Goal: Browse casually: Explore the website without a specific task or goal

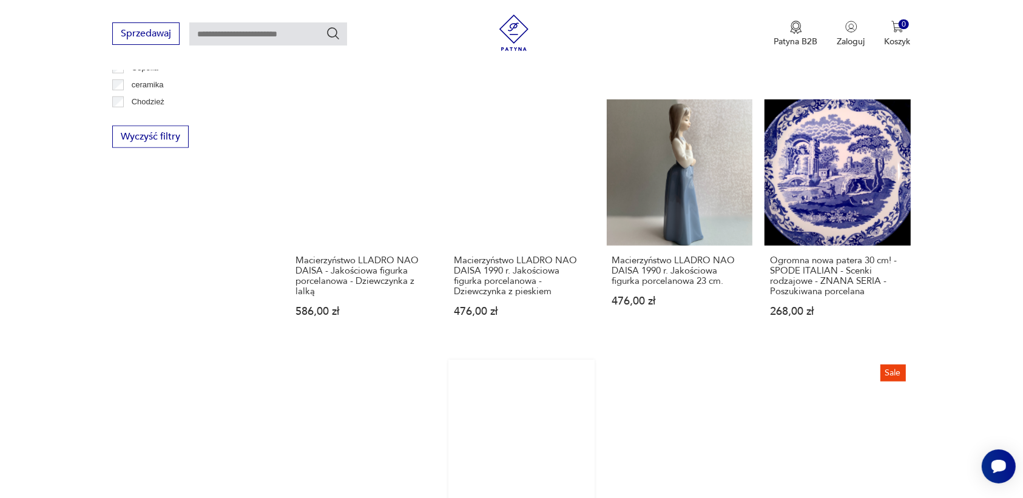
scroll to position [991, 0]
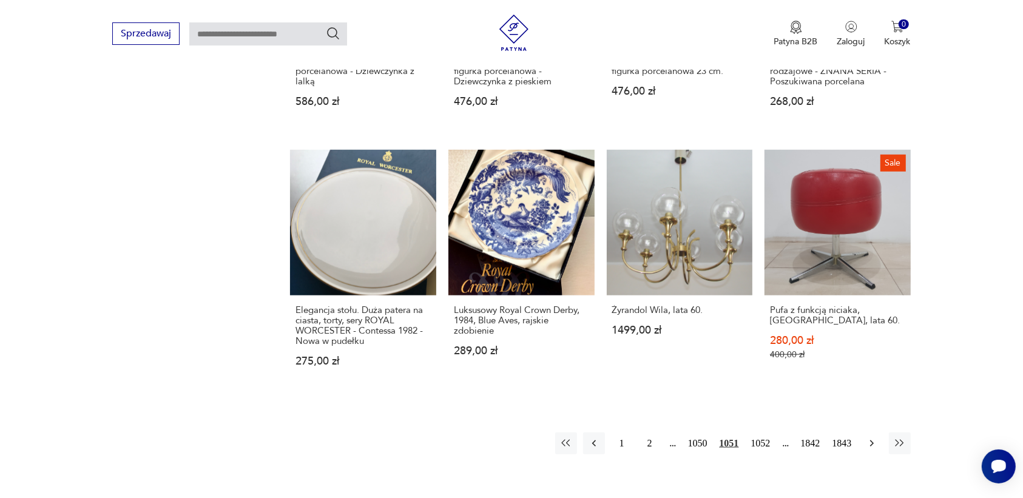
click at [867, 441] on icon "button" at bounding box center [872, 443] width 12 height 12
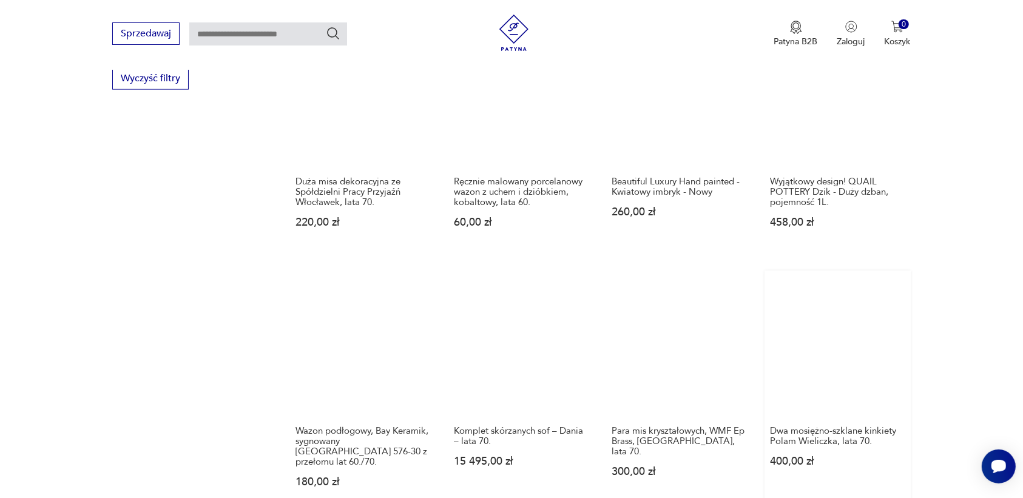
scroll to position [1066, 0]
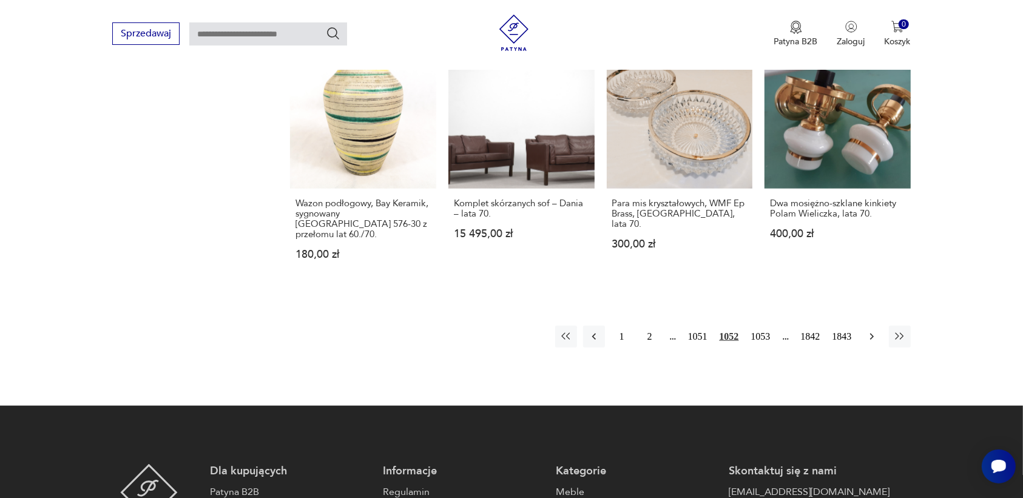
click at [868, 331] on icon "button" at bounding box center [872, 337] width 12 height 12
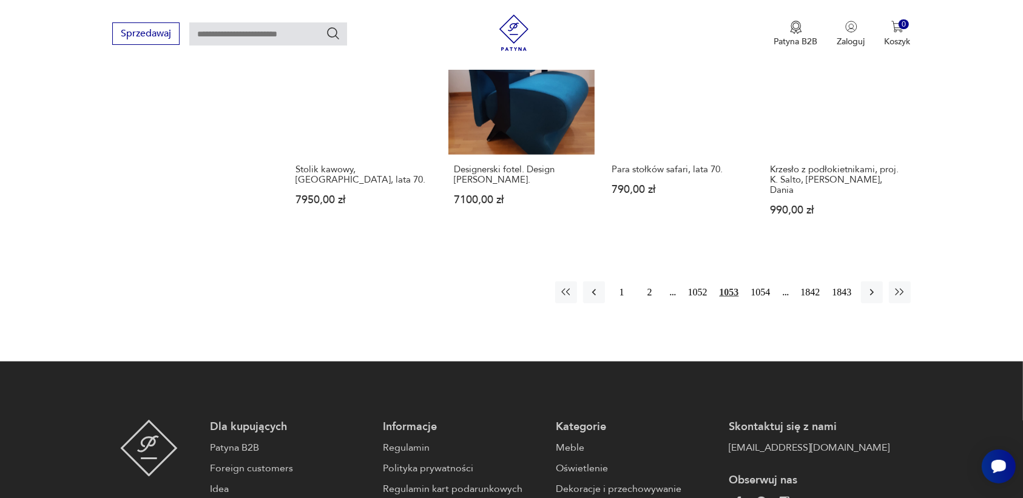
scroll to position [1294, 0]
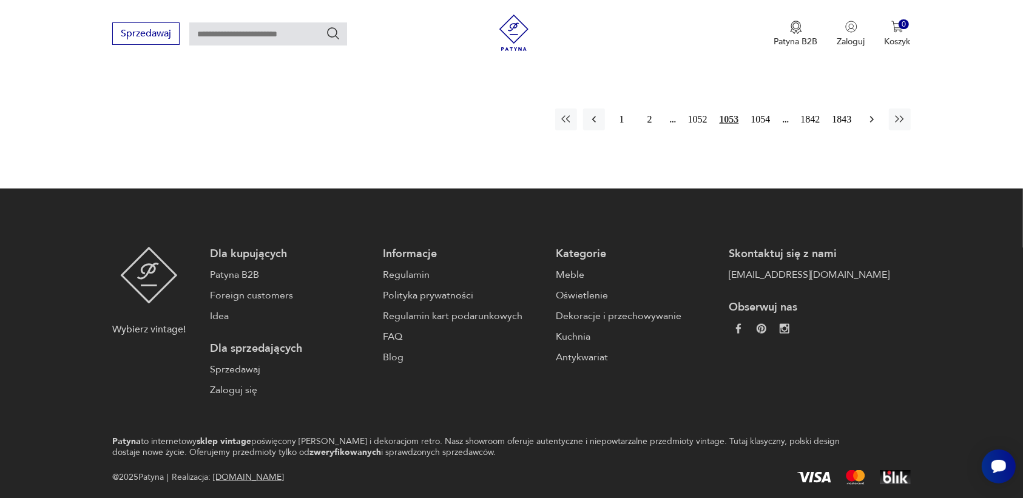
click at [872, 116] on icon "button" at bounding box center [871, 119] width 4 height 7
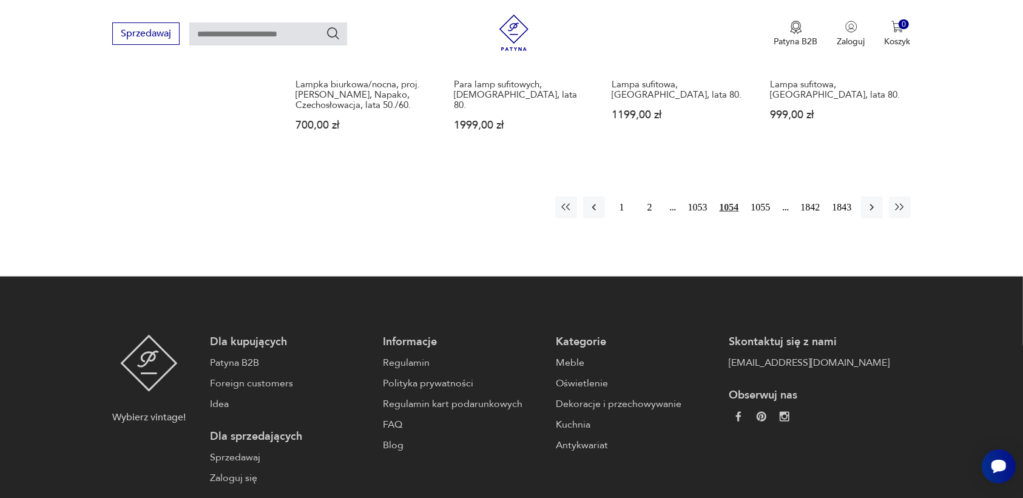
scroll to position [1218, 0]
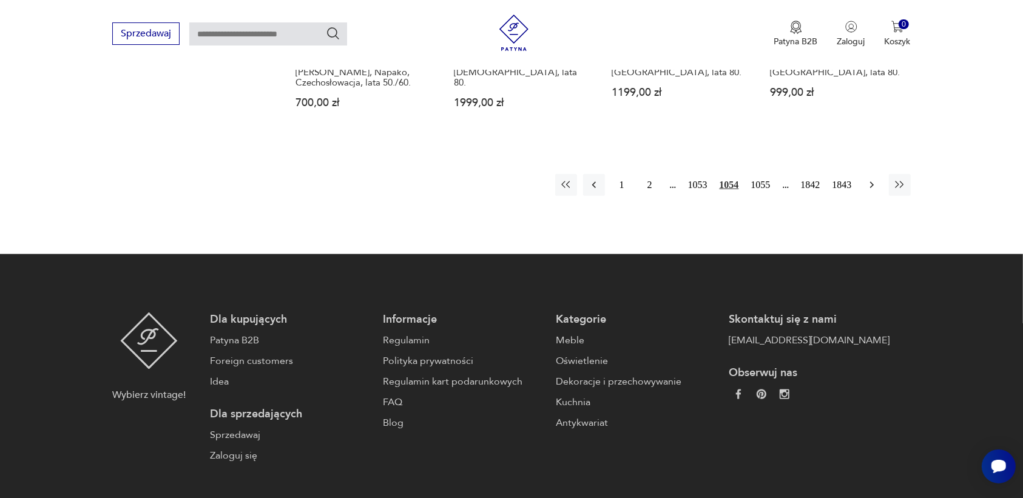
click at [872, 179] on icon "button" at bounding box center [872, 185] width 12 height 12
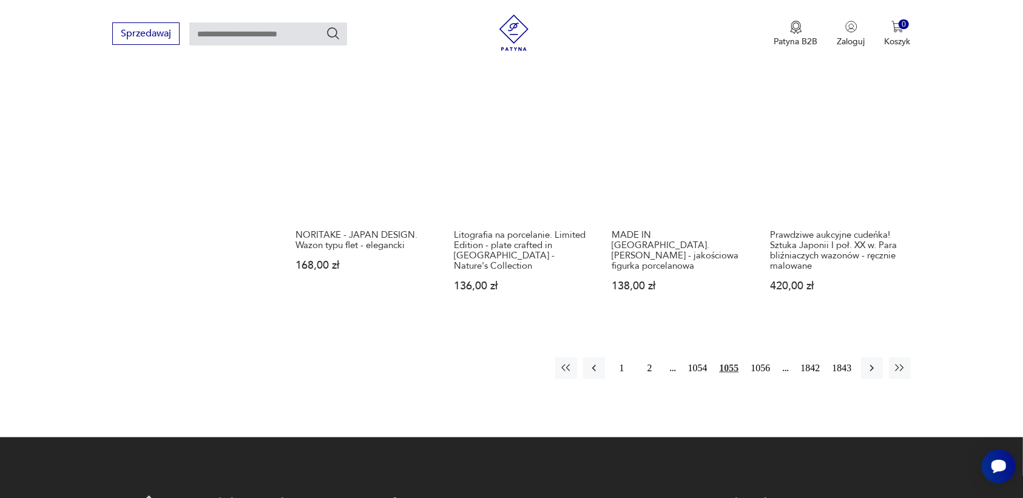
scroll to position [1066, 0]
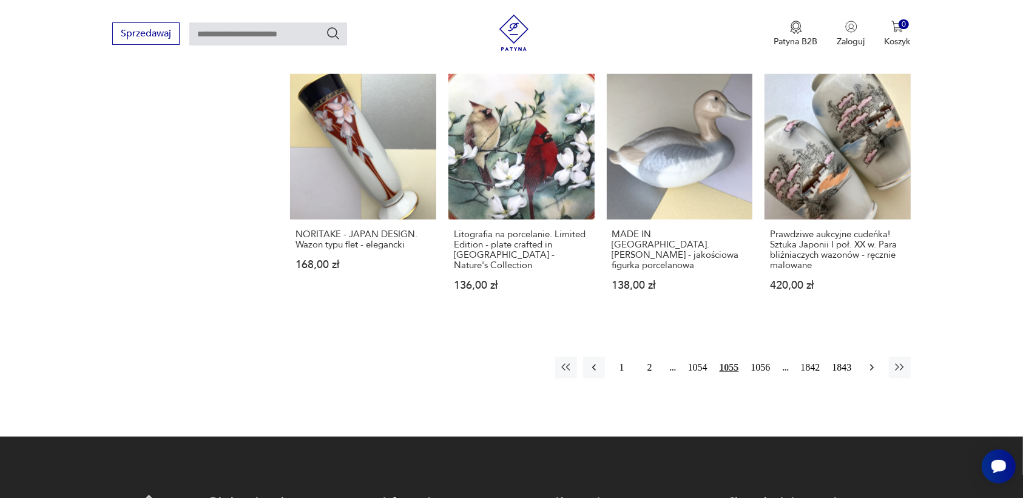
click at [871, 362] on icon "button" at bounding box center [872, 368] width 12 height 12
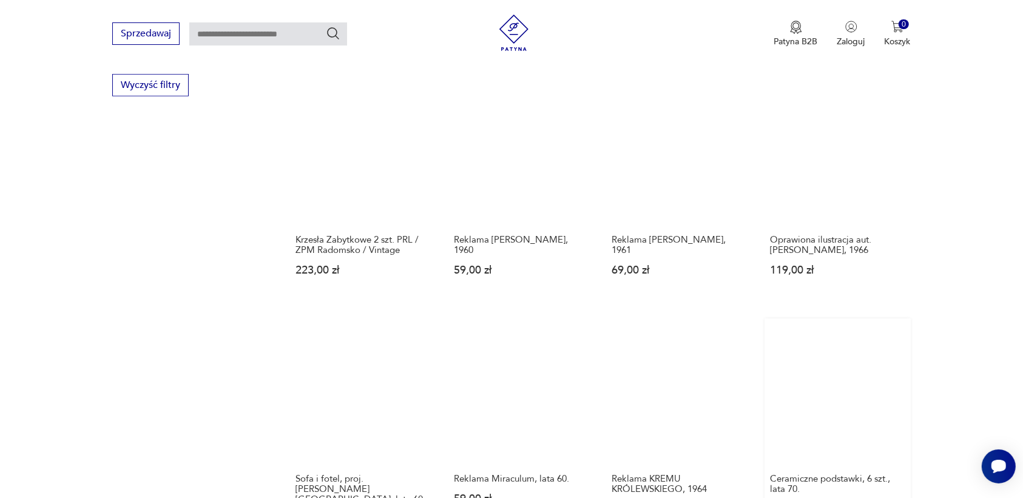
scroll to position [1066, 0]
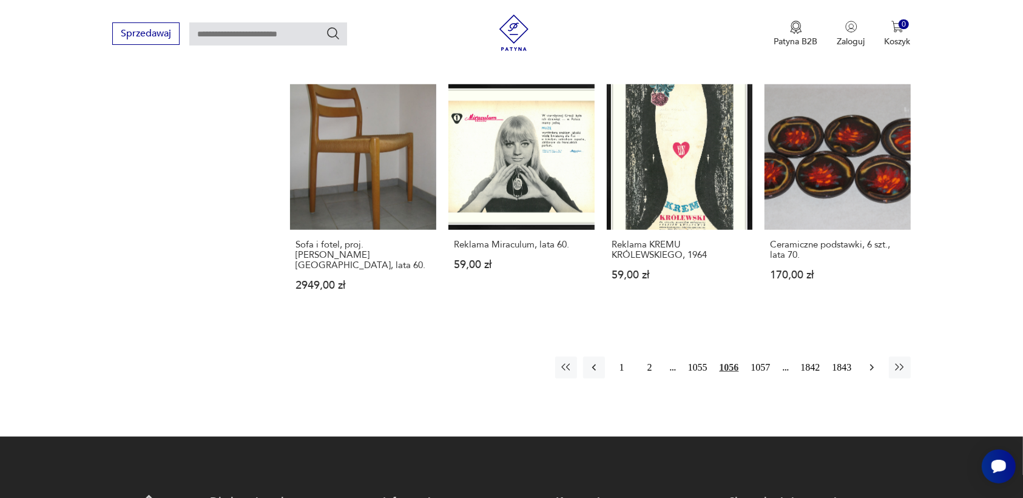
click at [871, 362] on icon "button" at bounding box center [872, 368] width 12 height 12
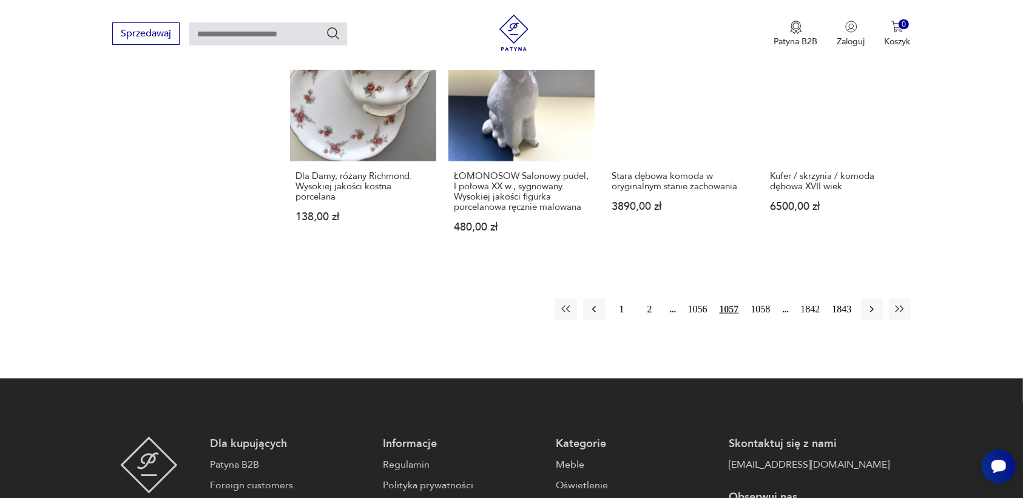
scroll to position [1142, 0]
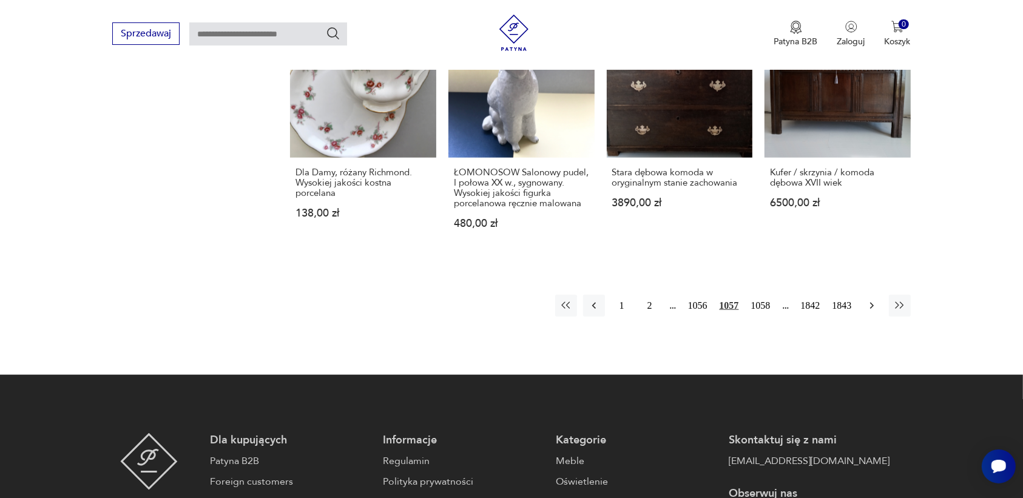
click at [872, 300] on icon "button" at bounding box center [872, 306] width 12 height 12
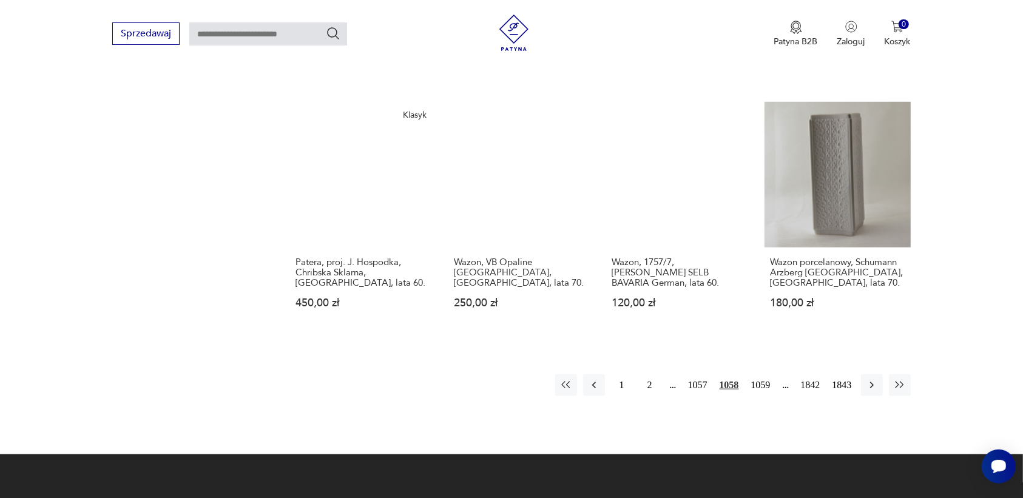
scroll to position [1066, 0]
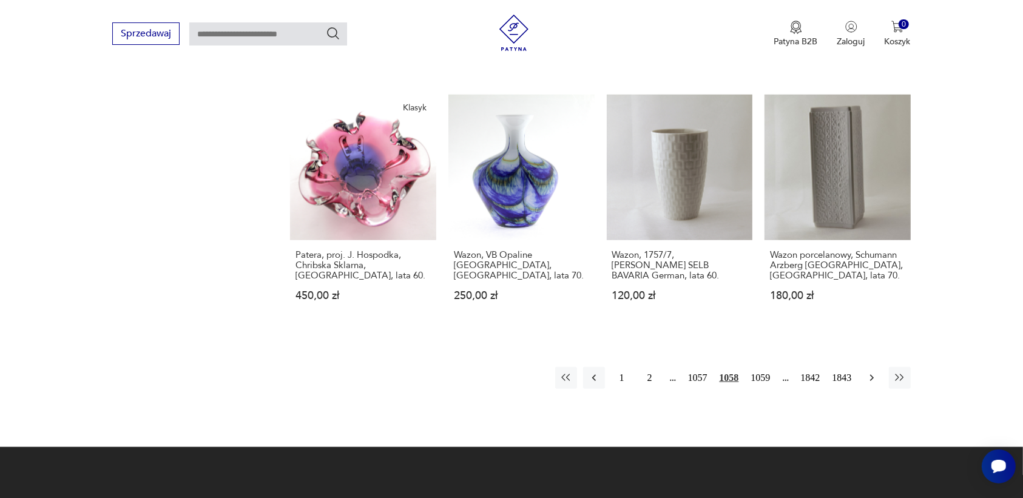
click at [869, 372] on icon "button" at bounding box center [872, 378] width 12 height 12
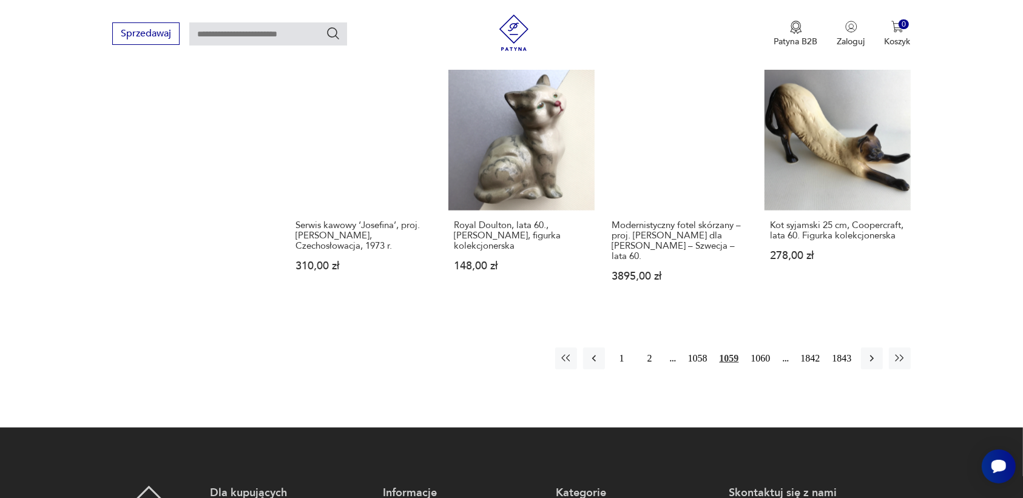
scroll to position [1066, 0]
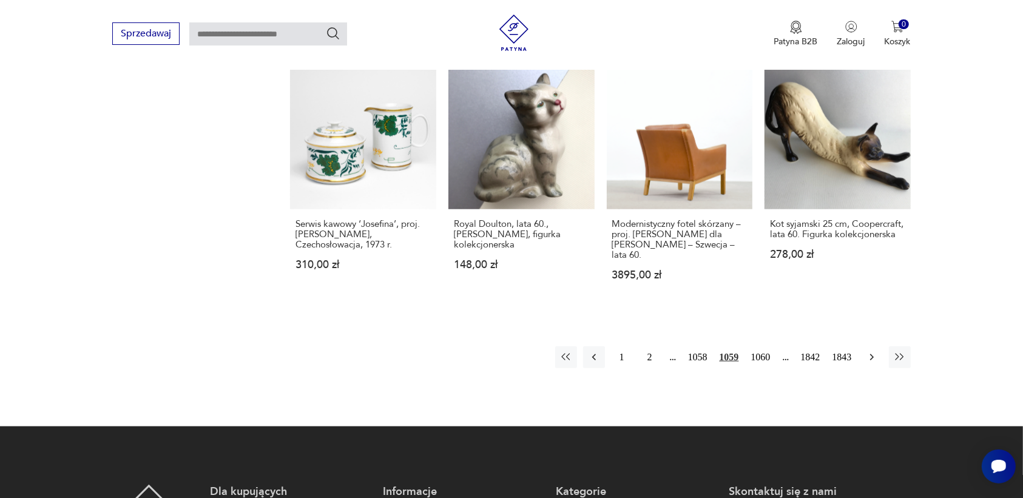
click at [875, 351] on icon "button" at bounding box center [872, 357] width 12 height 12
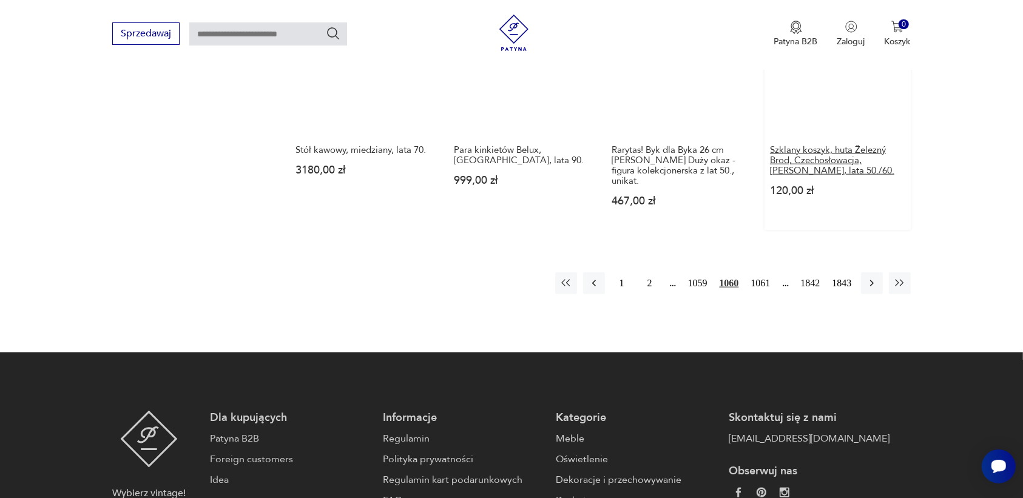
scroll to position [1218, 0]
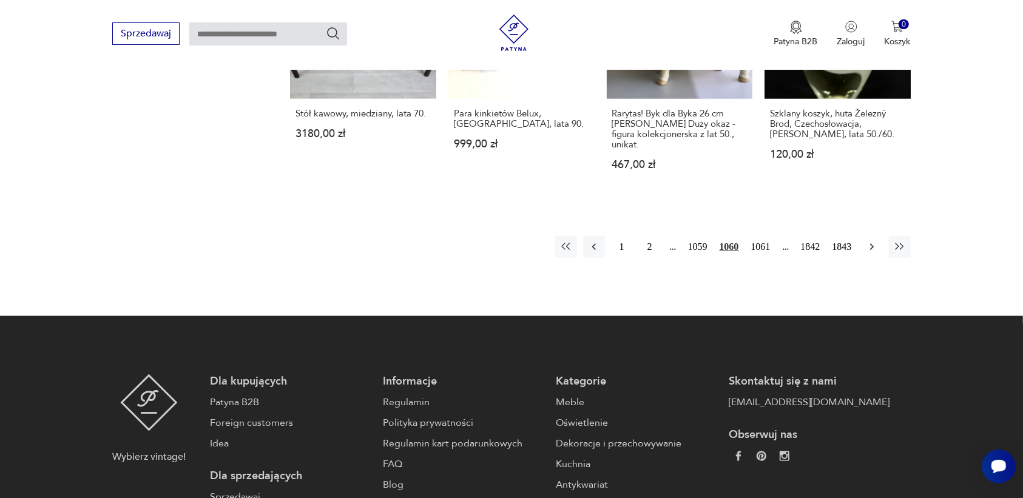
click at [872, 244] on icon "button" at bounding box center [871, 247] width 4 height 7
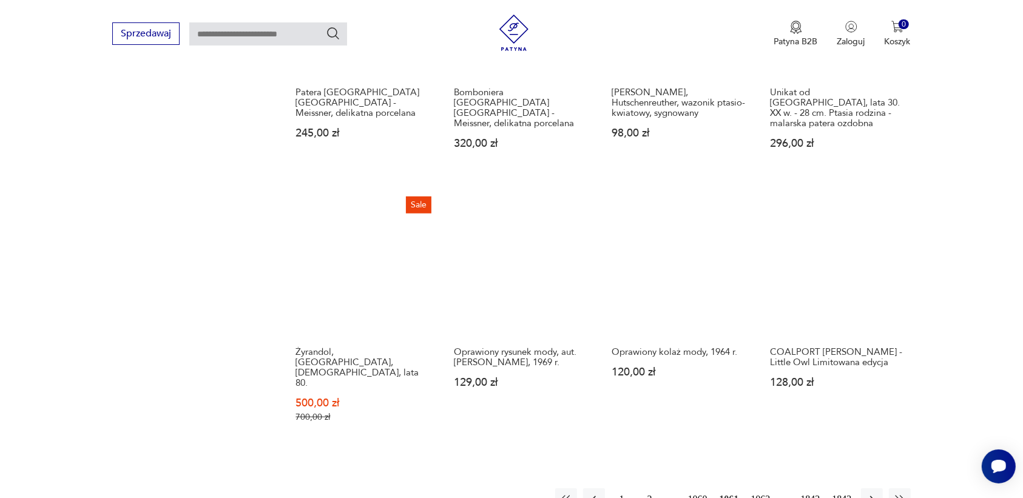
scroll to position [991, 0]
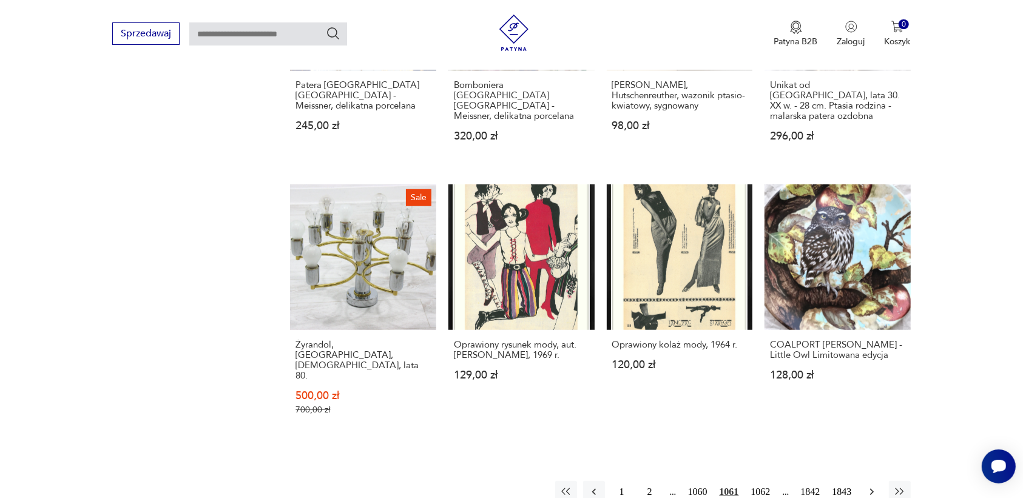
click at [867, 486] on icon "button" at bounding box center [872, 492] width 12 height 12
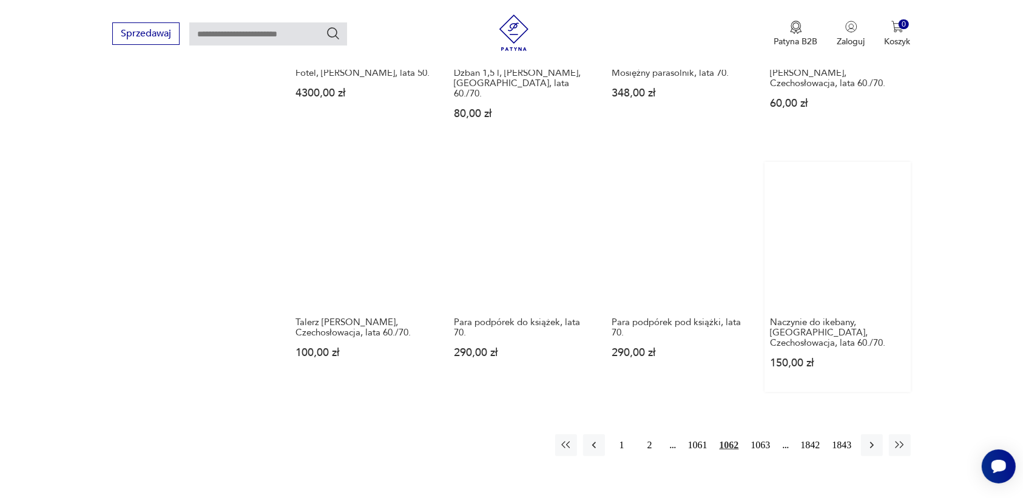
scroll to position [991, 0]
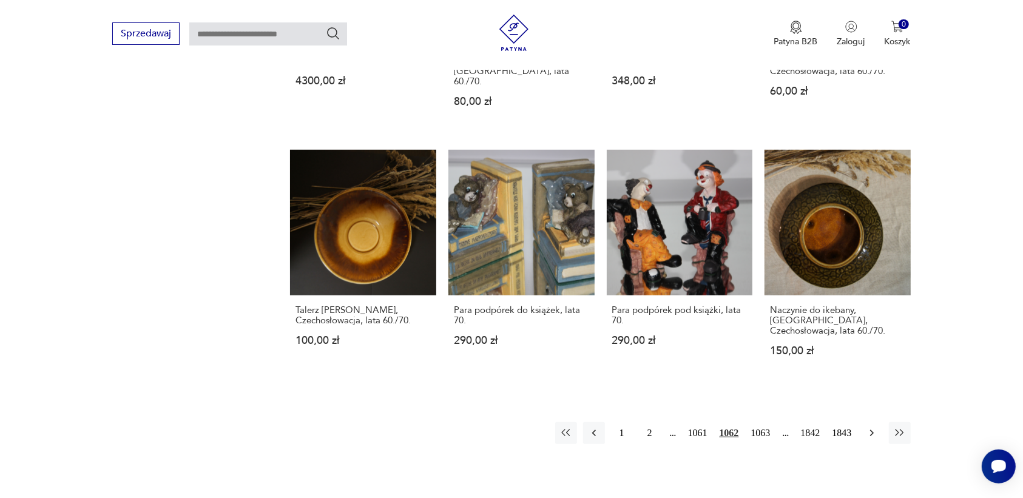
click at [867, 427] on icon "button" at bounding box center [872, 433] width 12 height 12
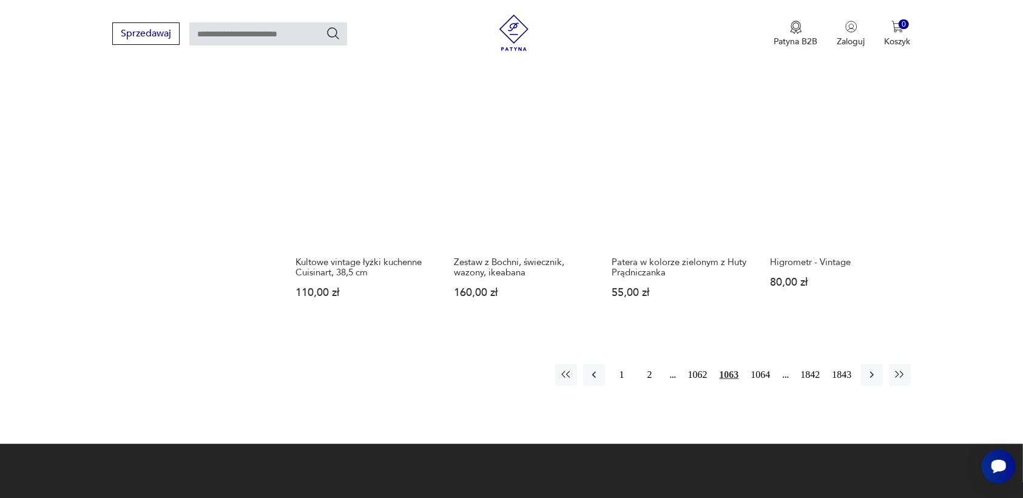
scroll to position [1066, 0]
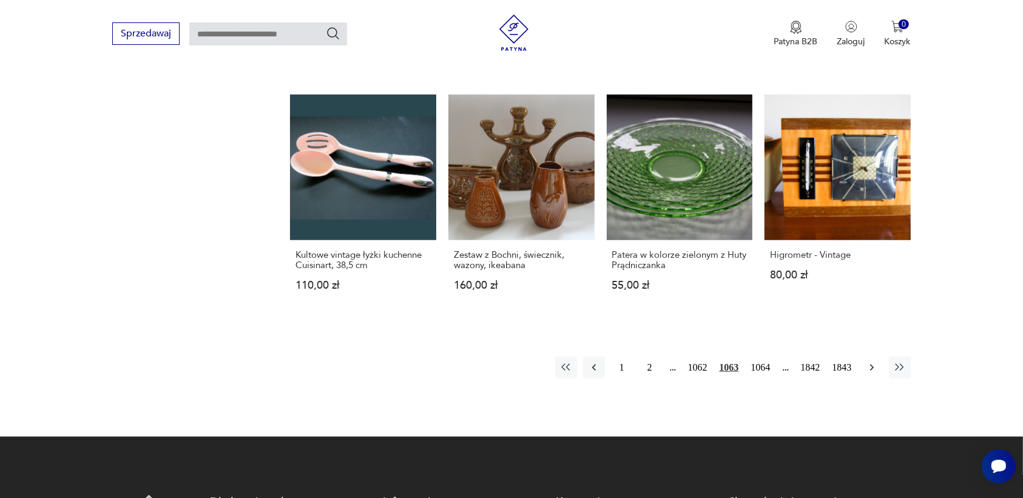
click at [870, 362] on icon "button" at bounding box center [872, 368] width 12 height 12
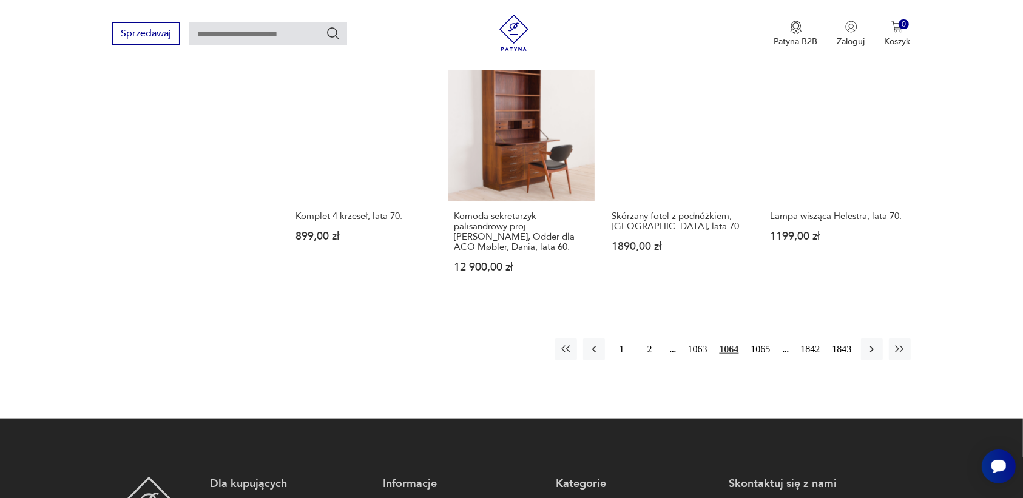
scroll to position [1142, 0]
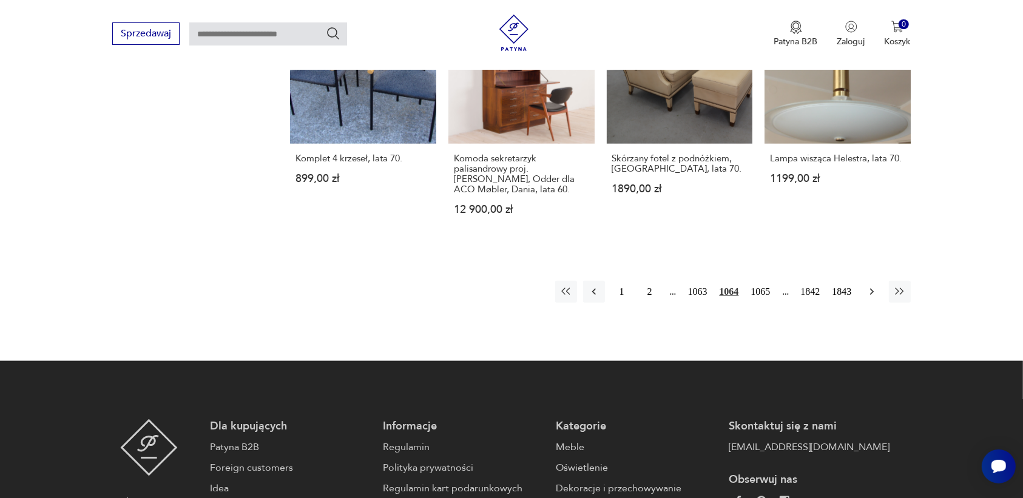
click at [872, 286] on icon "button" at bounding box center [872, 292] width 12 height 12
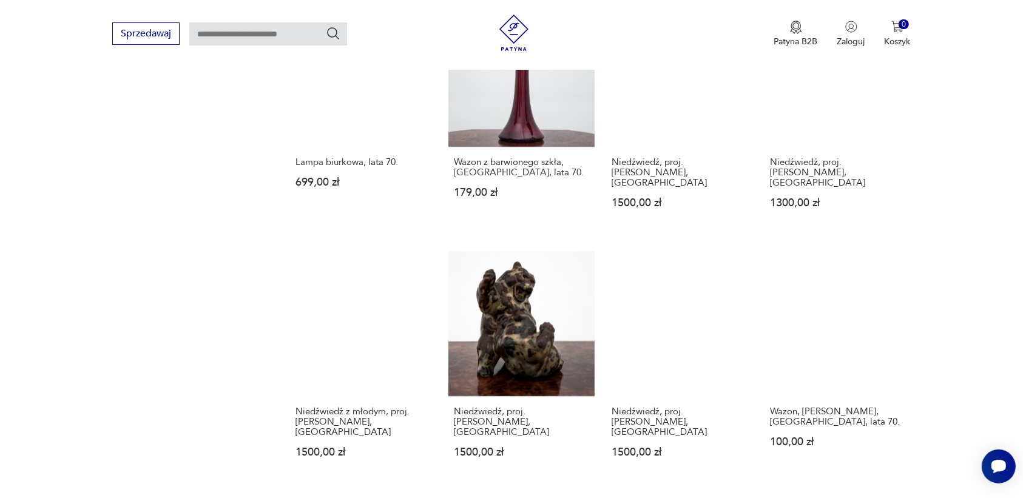
scroll to position [1066, 0]
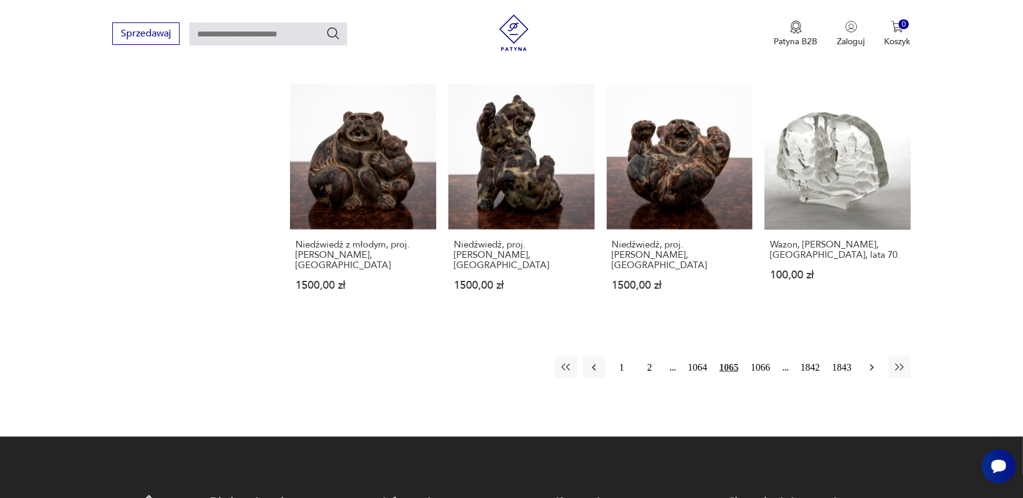
click at [870, 365] on icon "button" at bounding box center [871, 368] width 4 height 7
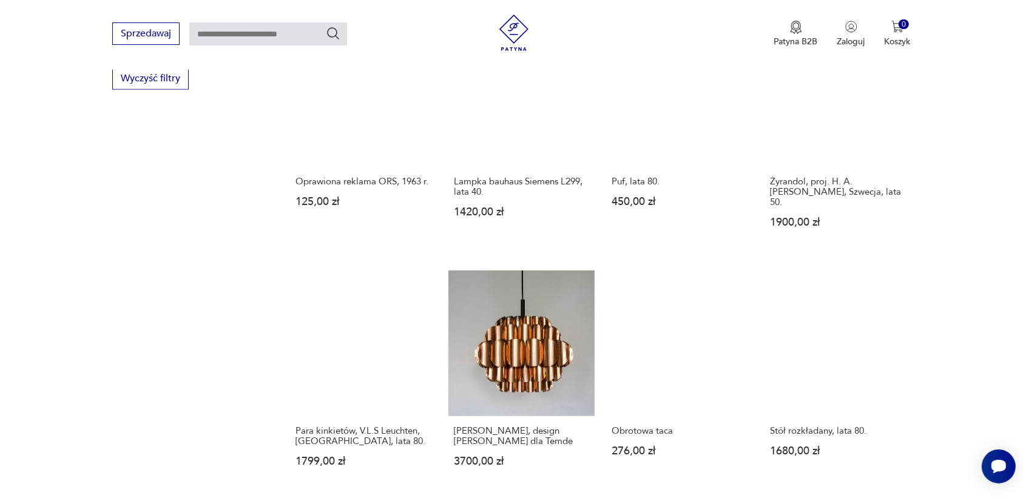
scroll to position [991, 0]
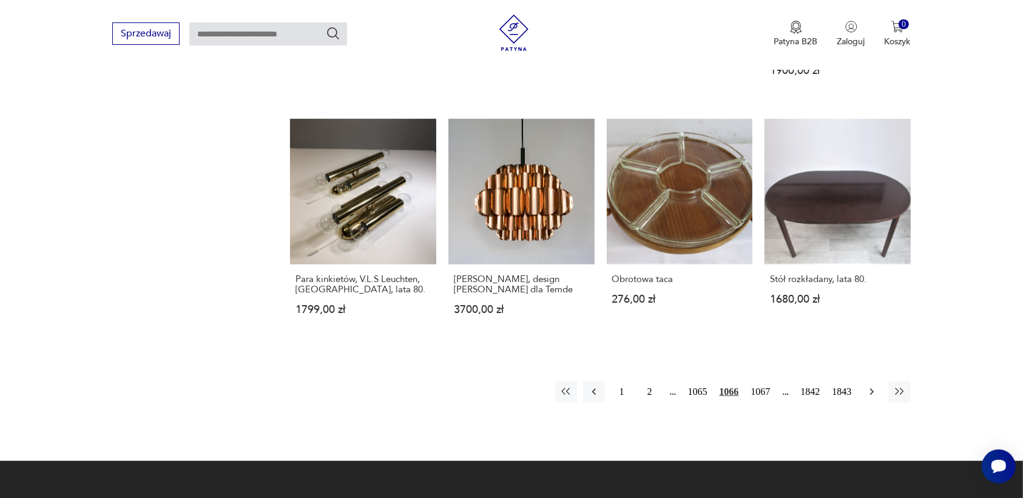
click at [869, 386] on icon "button" at bounding box center [872, 392] width 12 height 12
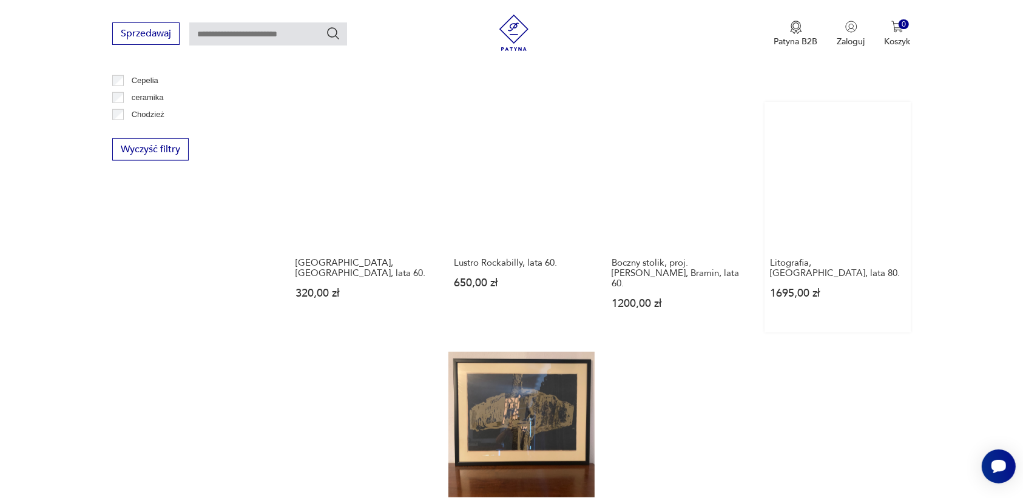
scroll to position [915, 0]
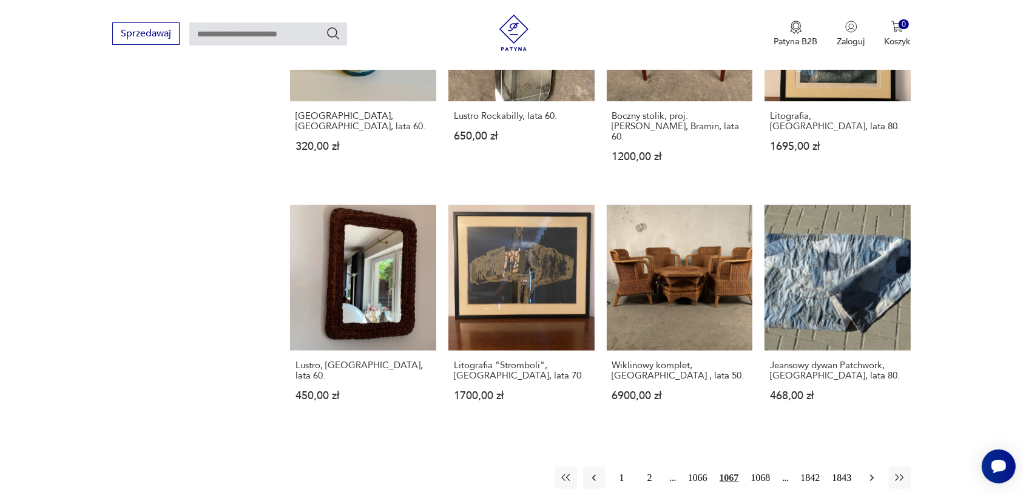
click at [869, 472] on icon "button" at bounding box center [872, 478] width 12 height 12
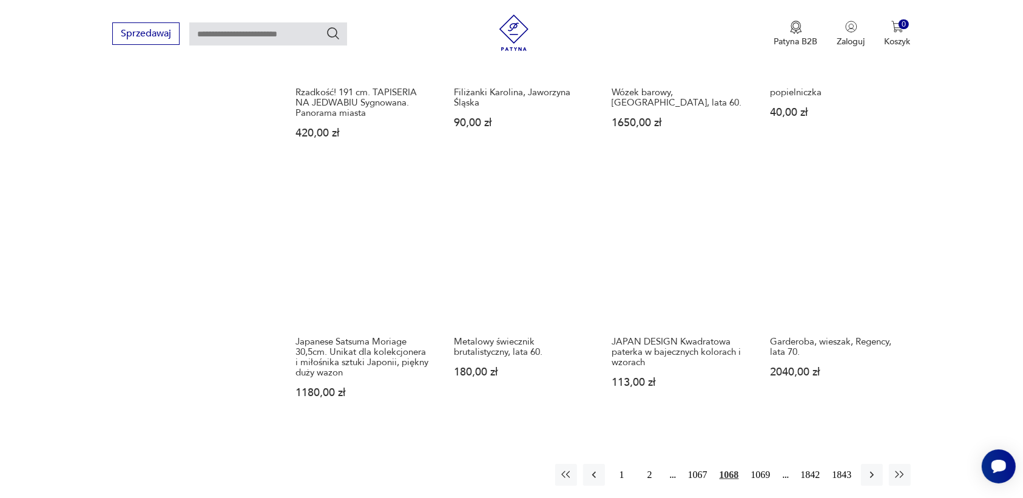
scroll to position [991, 0]
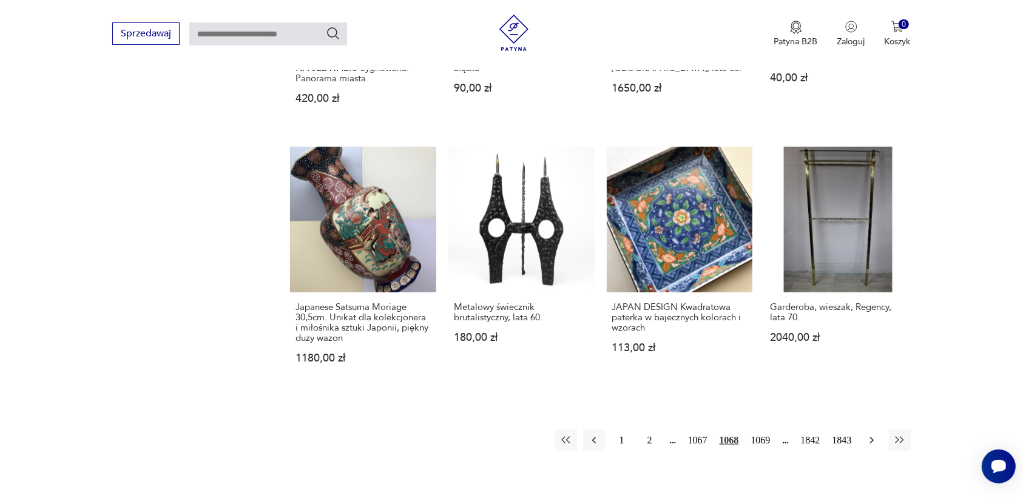
click at [872, 437] on icon "button" at bounding box center [872, 440] width 12 height 12
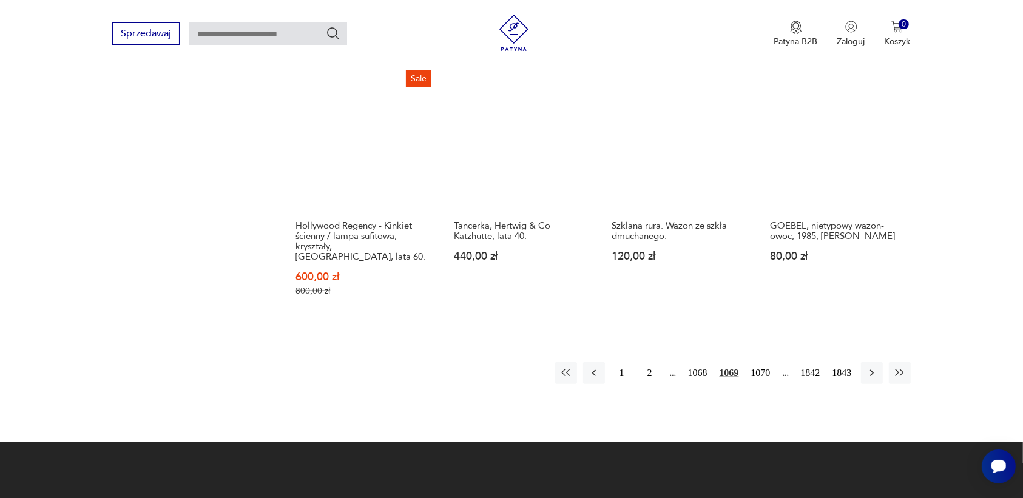
scroll to position [1142, 0]
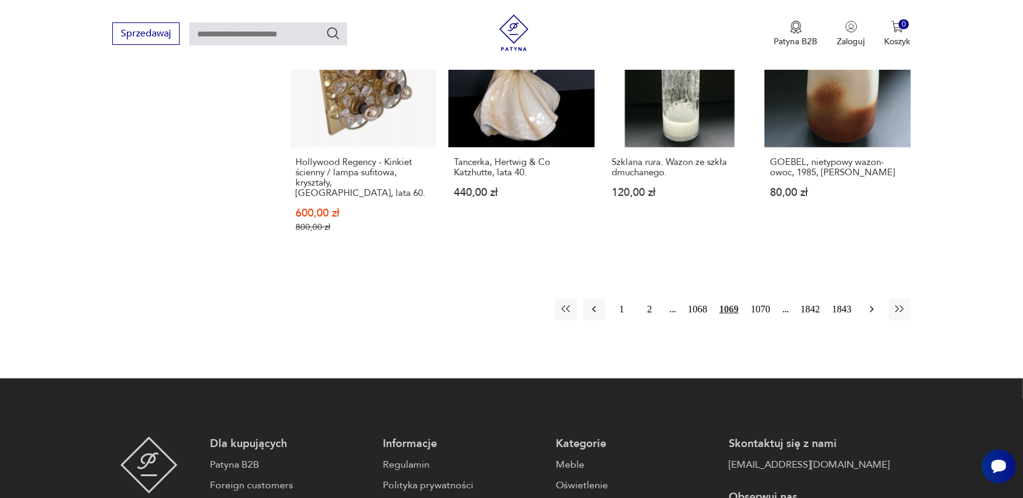
click at [867, 303] on icon "button" at bounding box center [872, 309] width 12 height 12
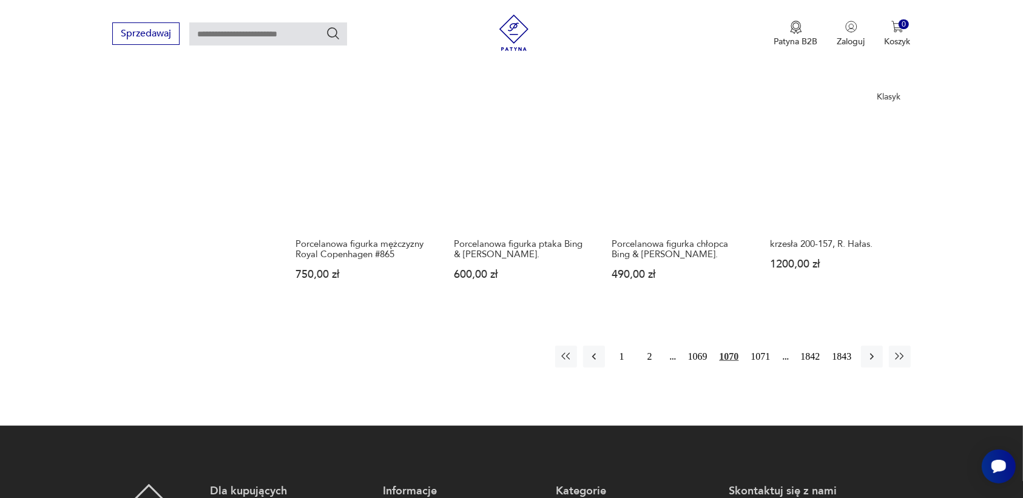
scroll to position [1066, 0]
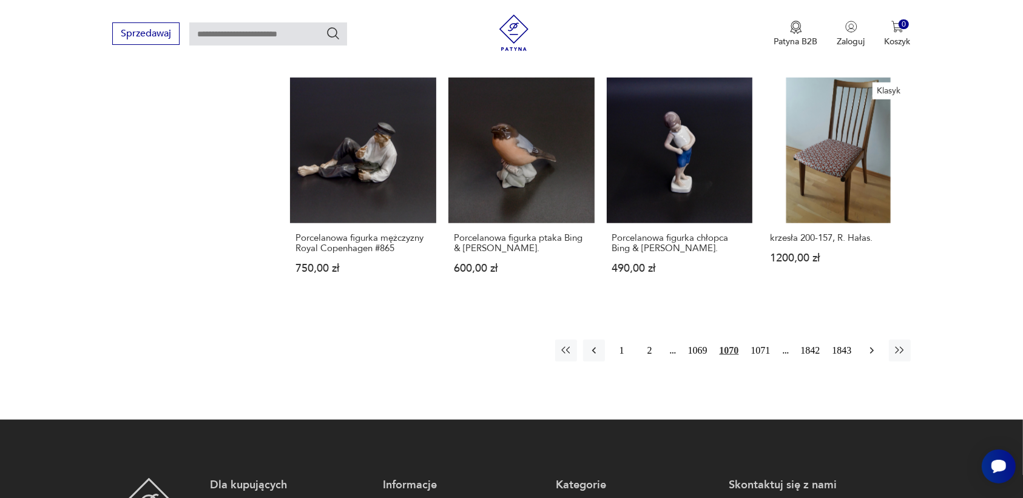
click at [872, 345] on icon "button" at bounding box center [872, 351] width 12 height 12
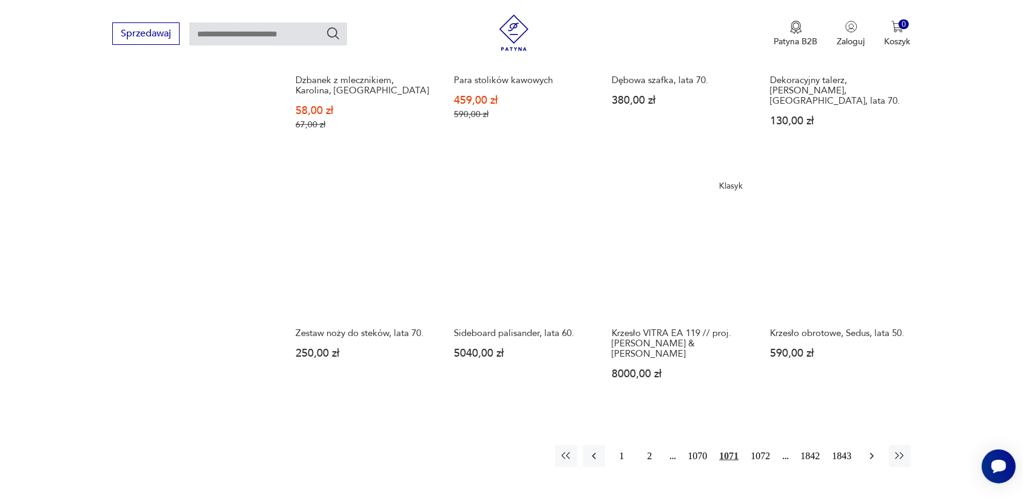
scroll to position [991, 0]
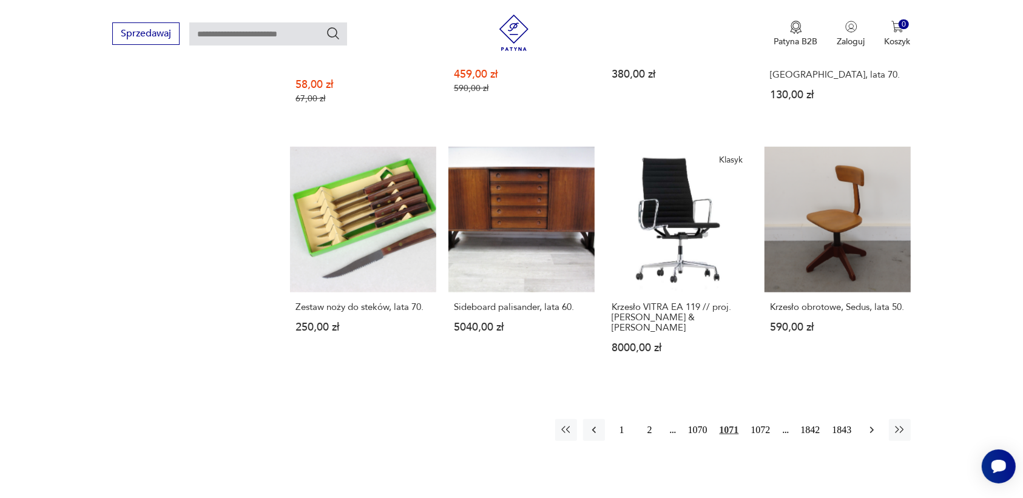
click at [871, 424] on icon "button" at bounding box center [872, 430] width 12 height 12
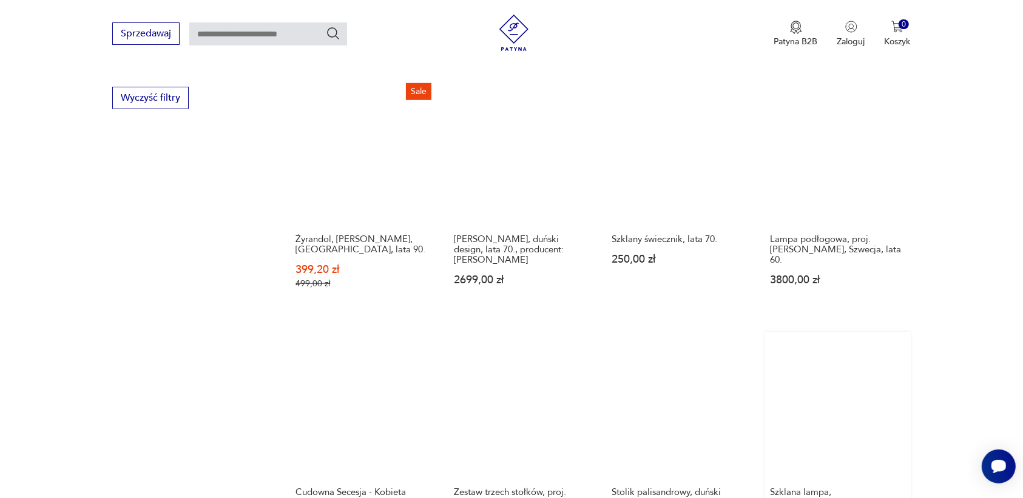
scroll to position [991, 0]
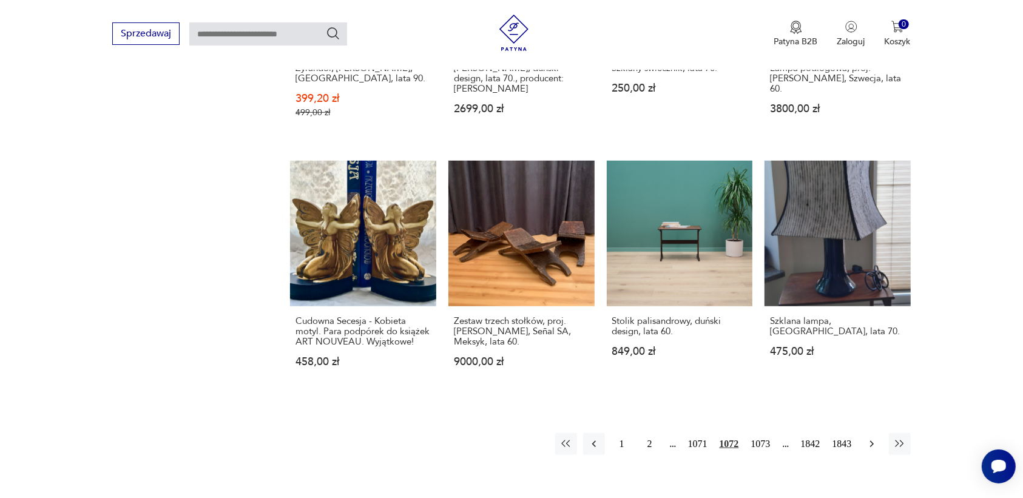
click at [869, 438] on icon "button" at bounding box center [872, 444] width 12 height 12
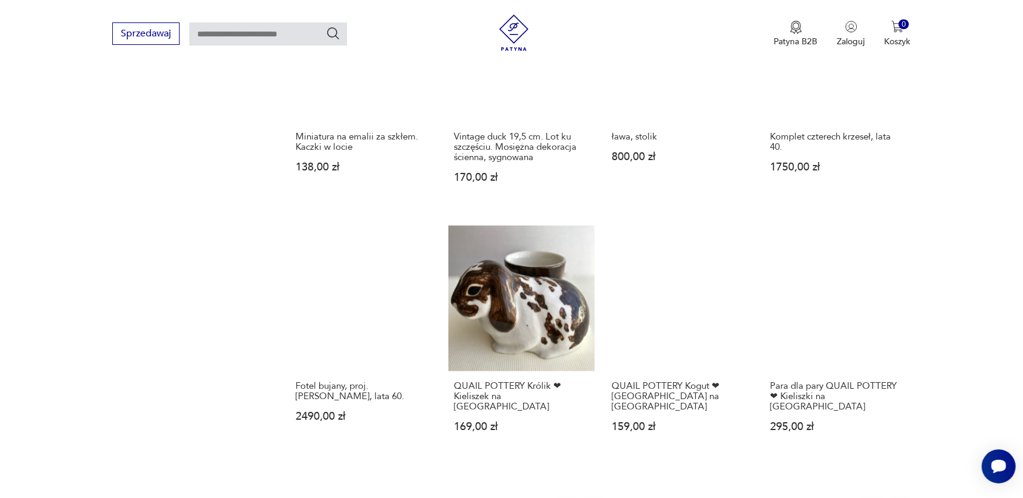
scroll to position [1142, 0]
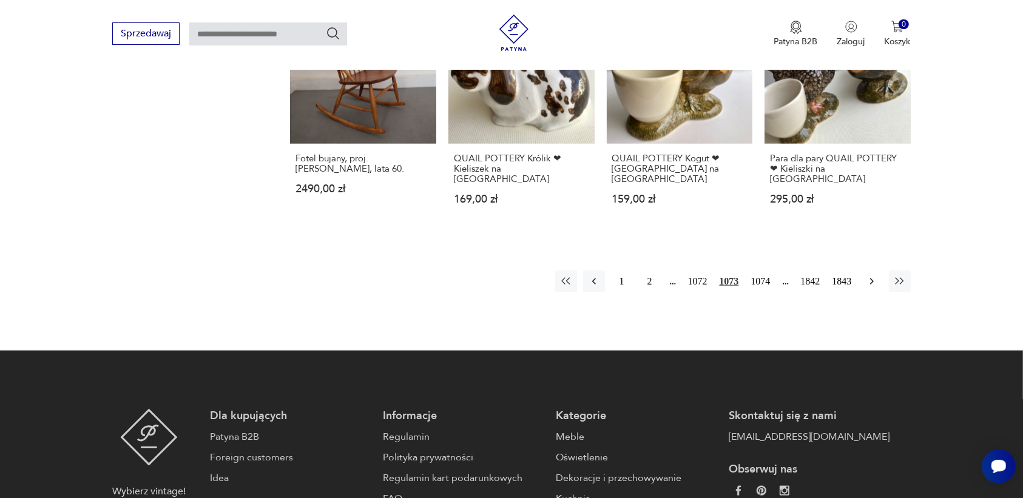
click at [862, 271] on button "button" at bounding box center [872, 282] width 22 height 22
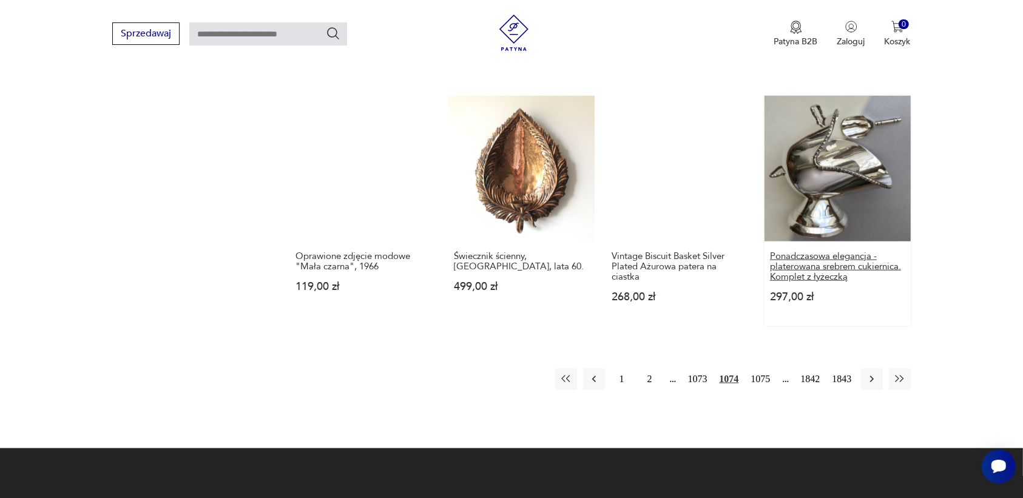
scroll to position [1066, 0]
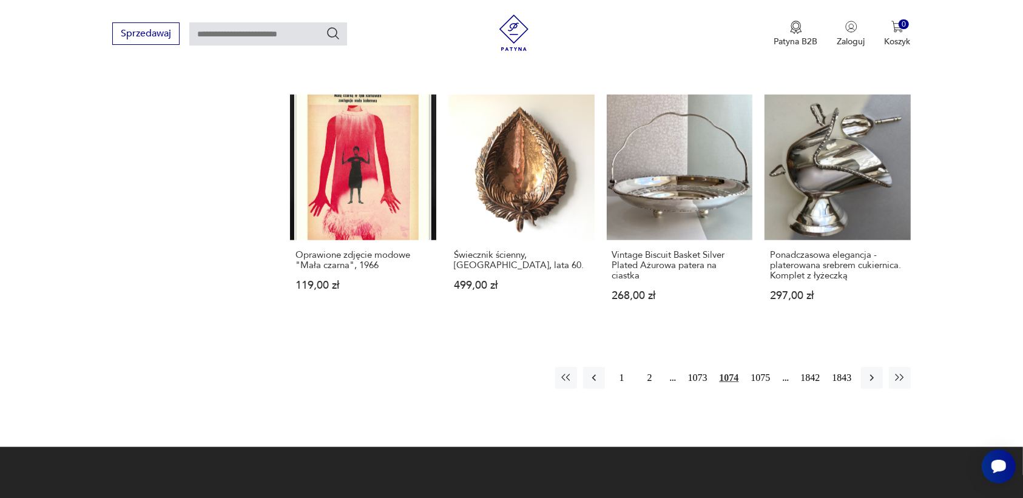
click at [874, 372] on icon "button" at bounding box center [872, 378] width 12 height 12
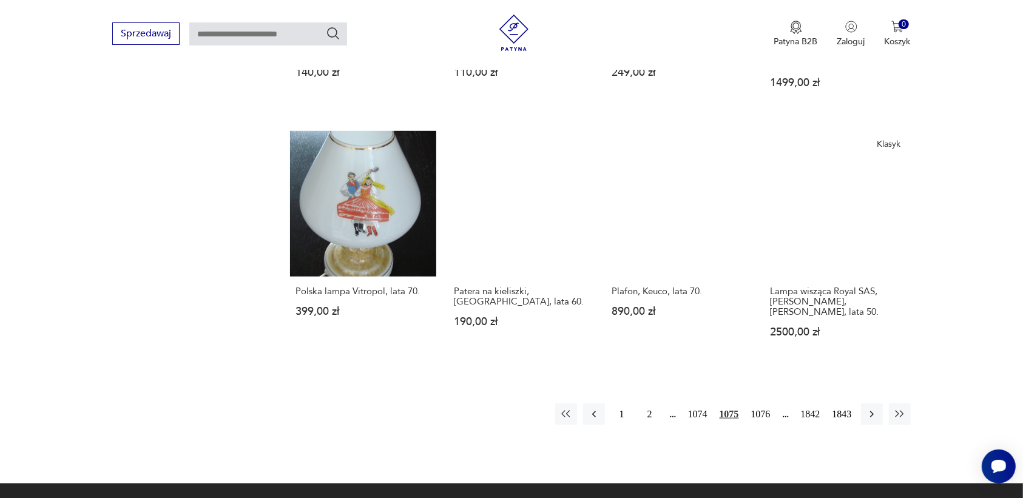
scroll to position [991, 0]
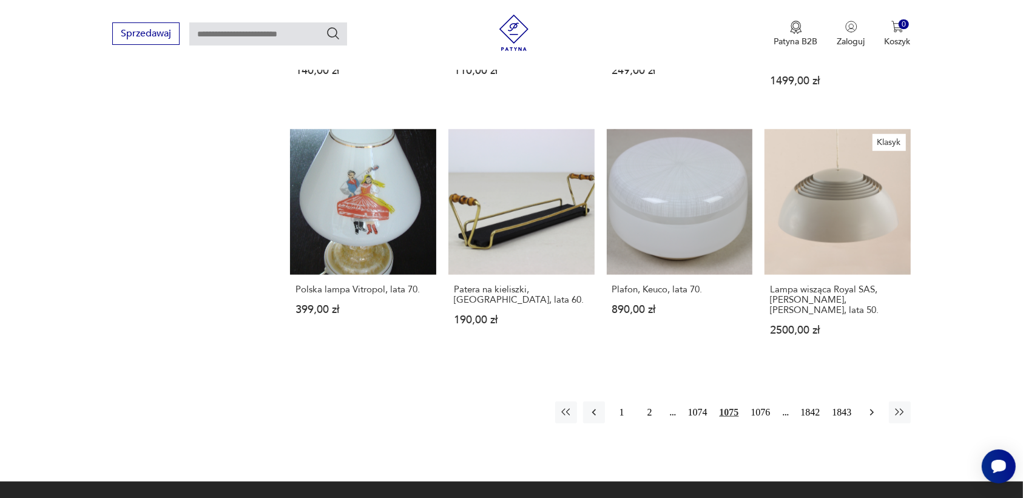
click at [875, 406] on icon "button" at bounding box center [872, 412] width 12 height 12
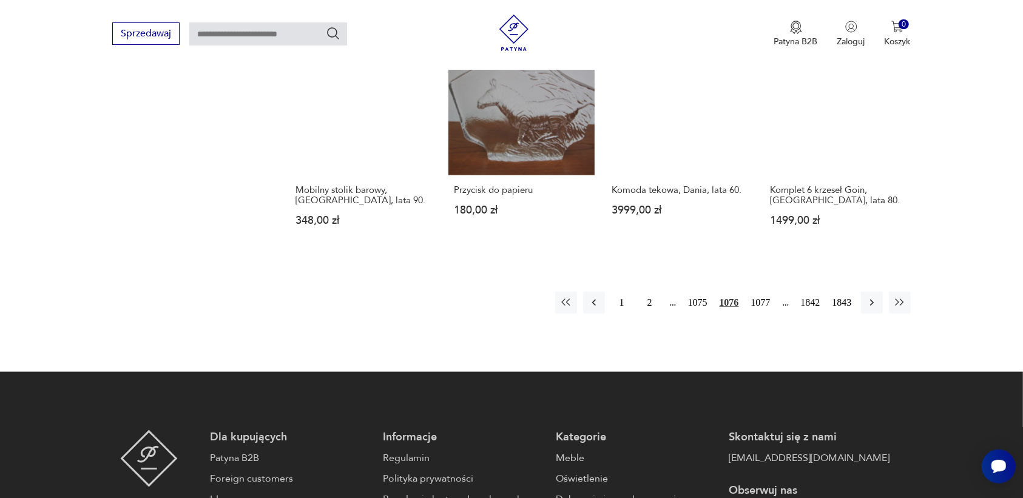
scroll to position [1177, 0]
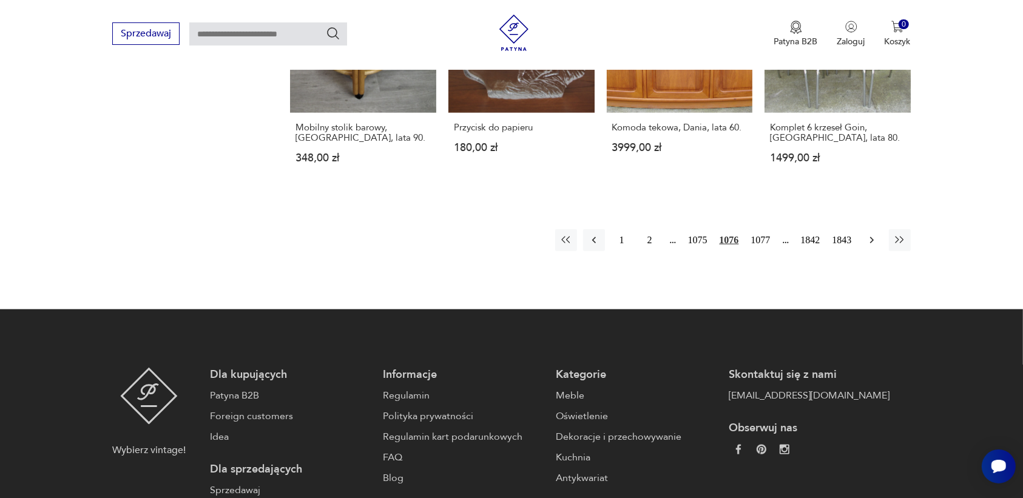
click at [871, 237] on icon "button" at bounding box center [871, 240] width 4 height 7
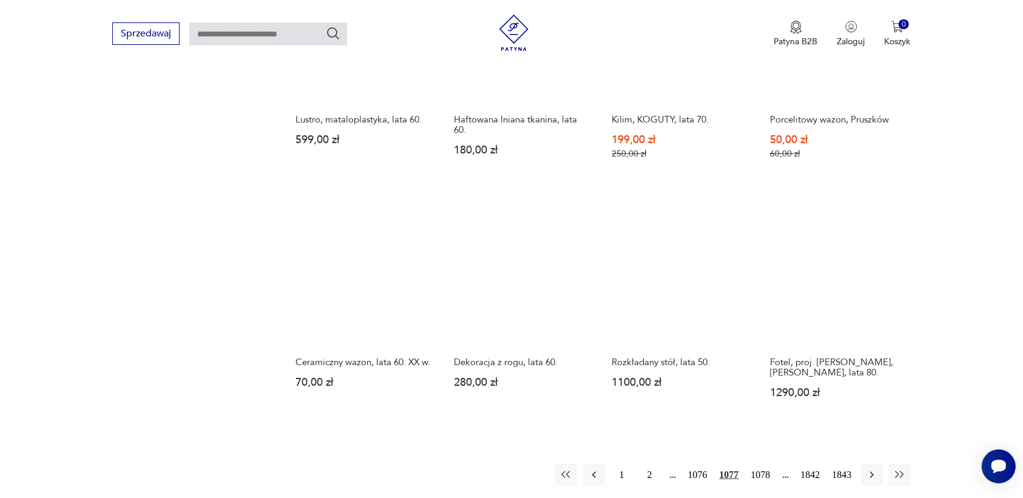
scroll to position [1066, 0]
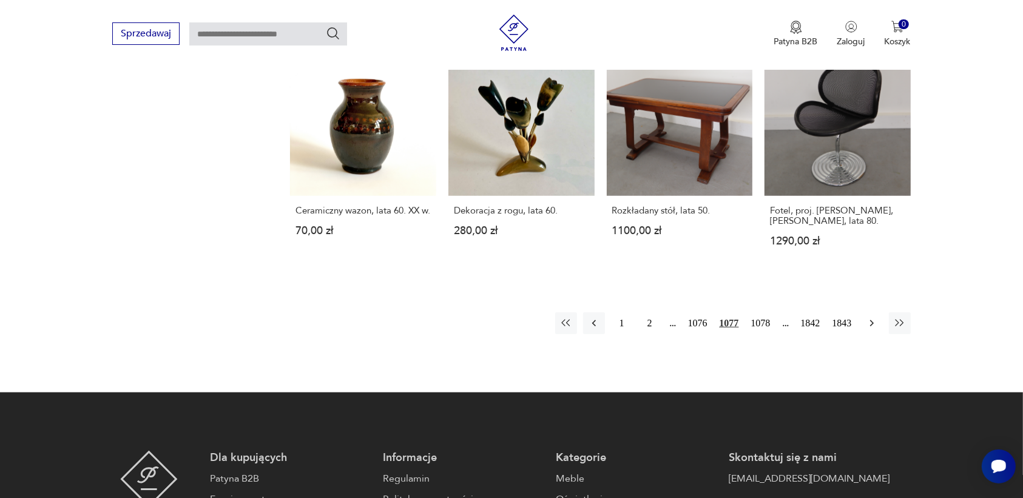
click at [871, 320] on icon "button" at bounding box center [871, 323] width 4 height 7
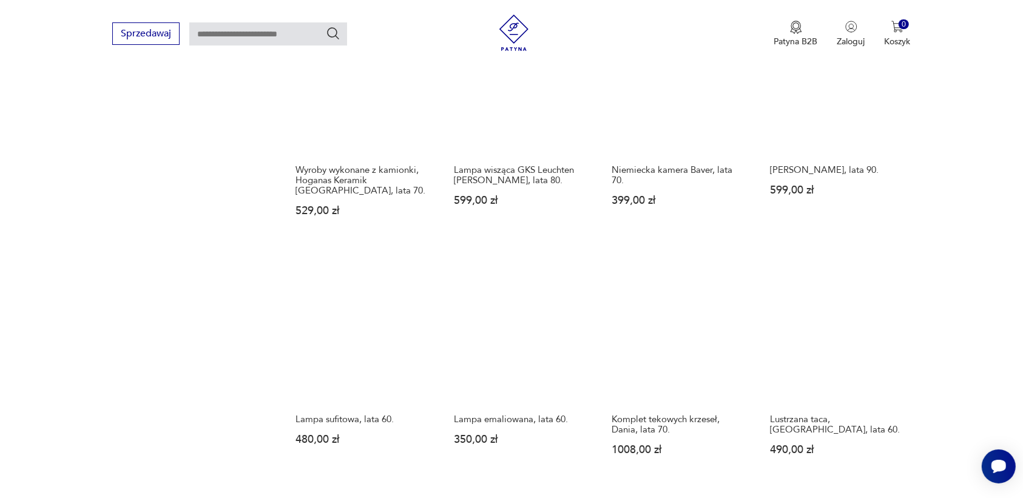
scroll to position [1066, 0]
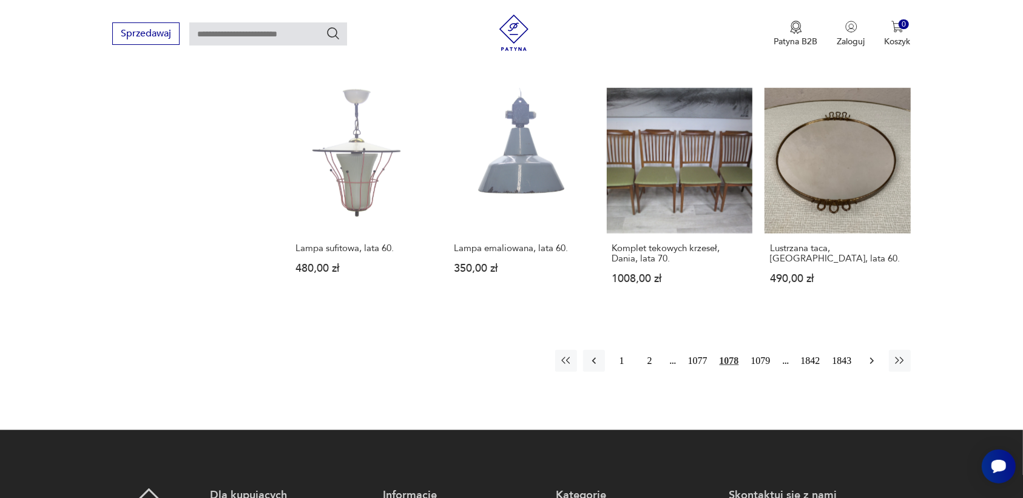
click at [864, 350] on button "button" at bounding box center [872, 361] width 22 height 22
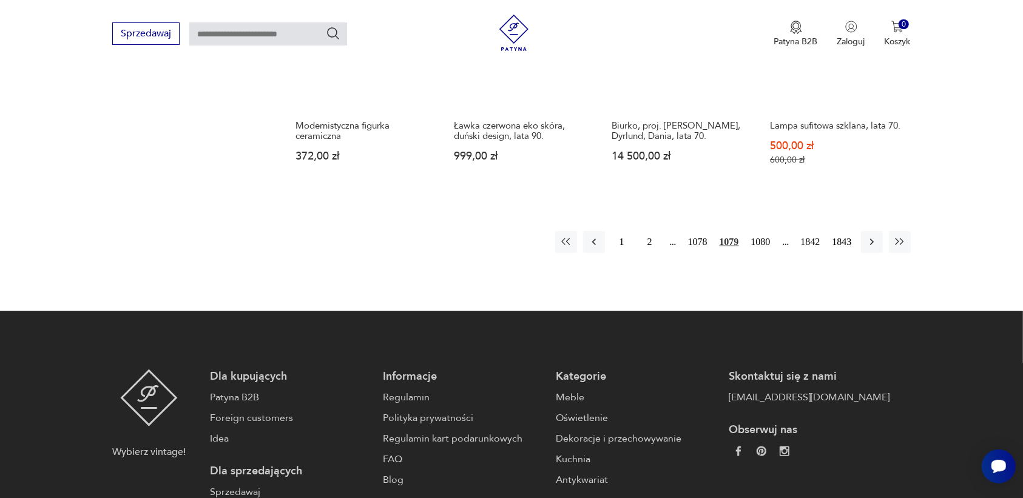
scroll to position [1218, 0]
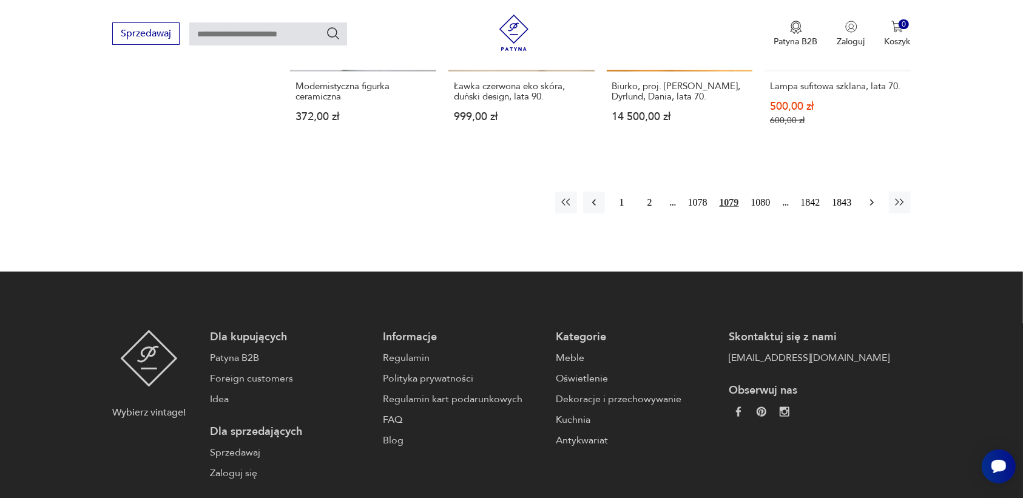
click at [874, 197] on icon "button" at bounding box center [872, 203] width 12 height 12
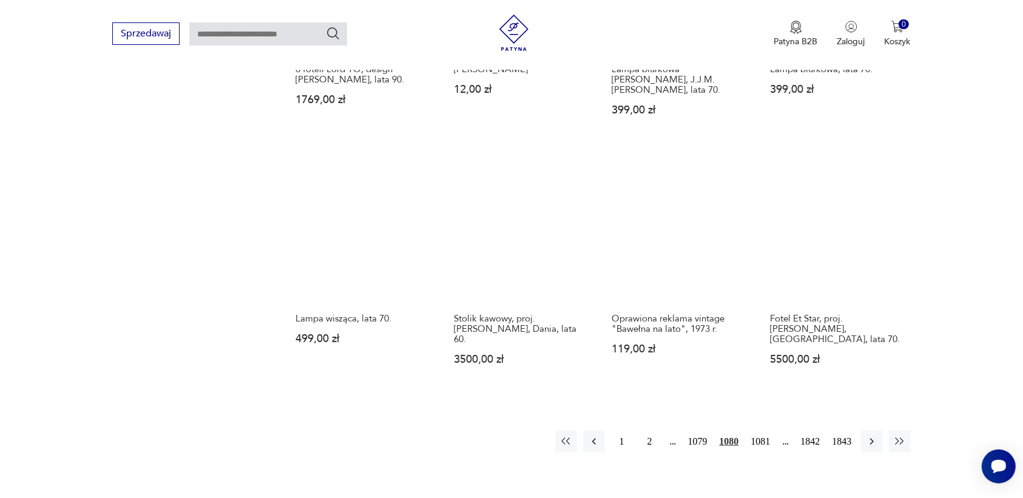
scroll to position [991, 0]
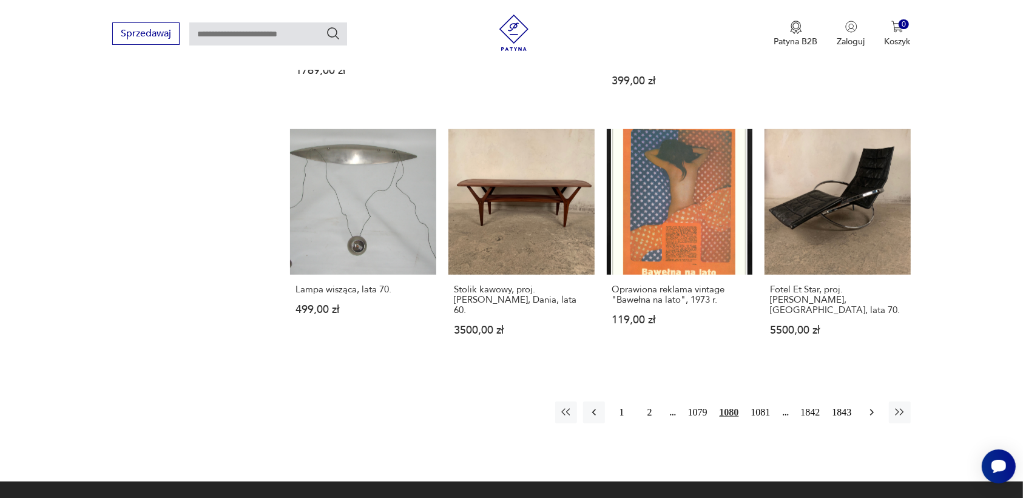
click at [873, 406] on icon "button" at bounding box center [872, 412] width 12 height 12
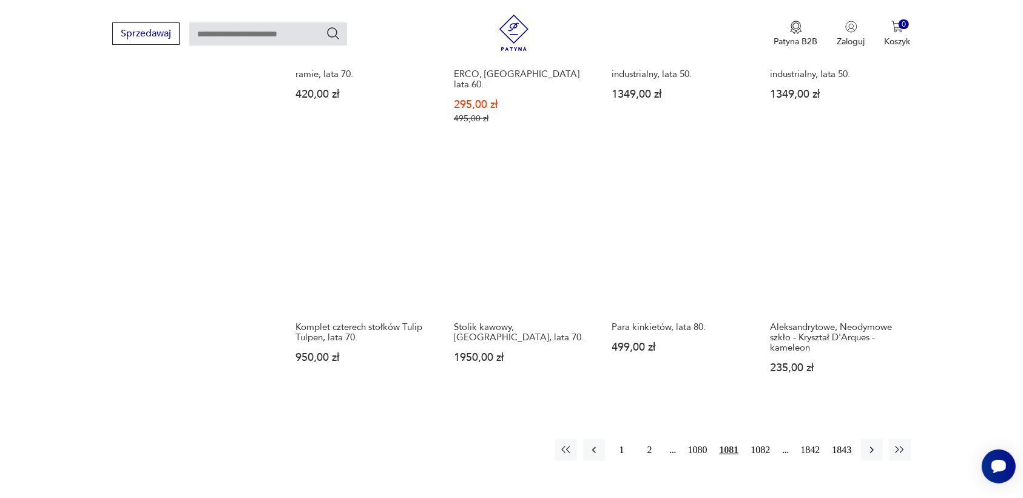
scroll to position [991, 0]
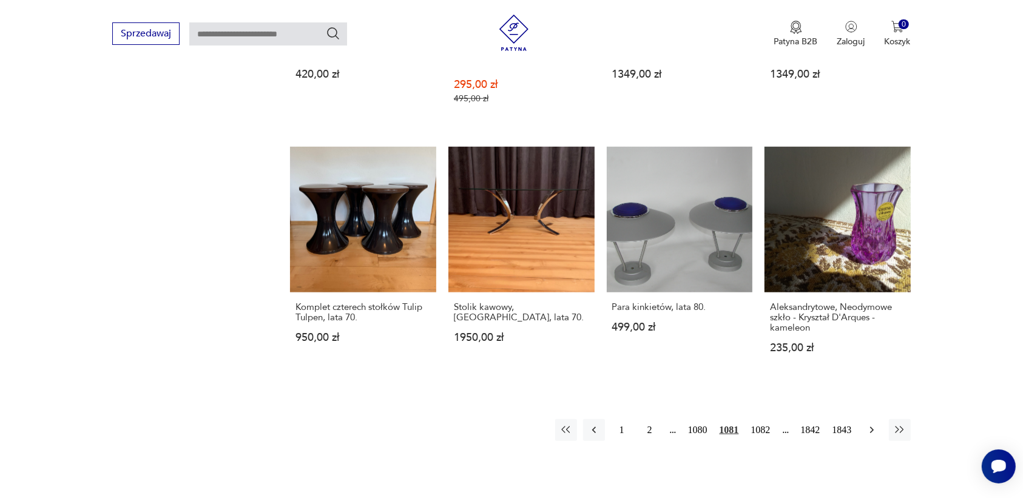
click at [869, 424] on icon "button" at bounding box center [872, 430] width 12 height 12
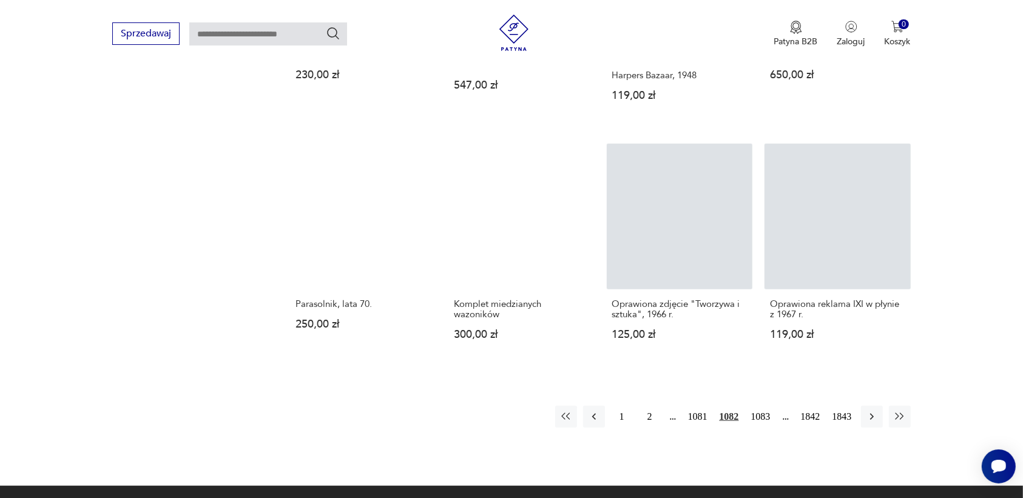
scroll to position [991, 0]
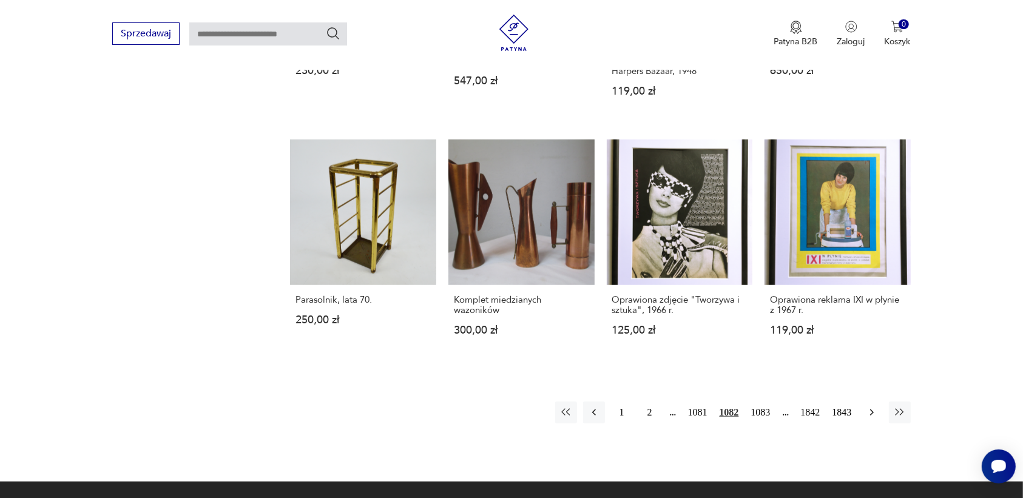
click at [872, 409] on icon "button" at bounding box center [871, 412] width 4 height 7
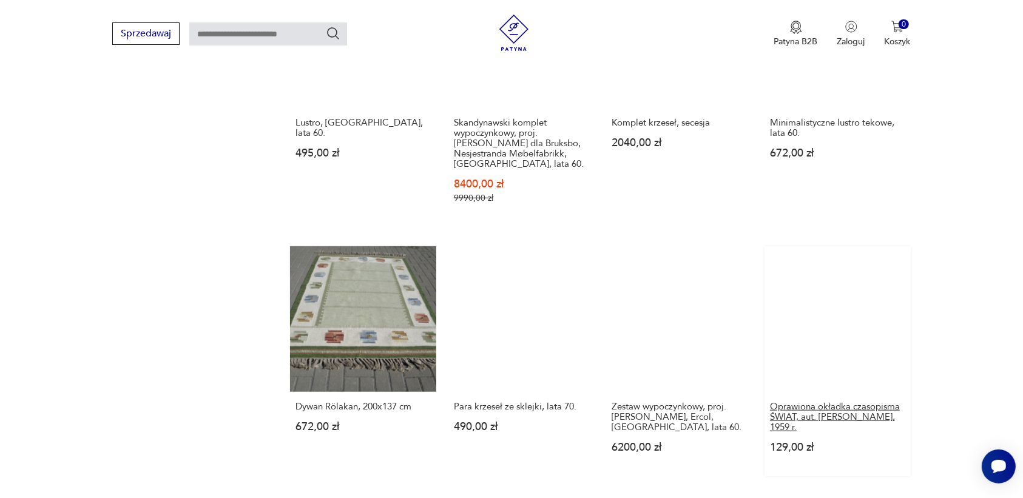
scroll to position [991, 0]
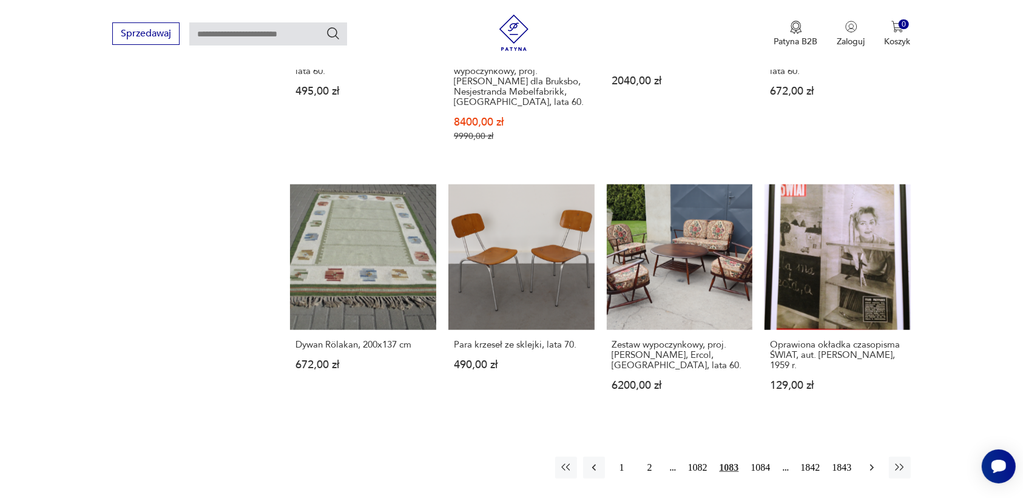
click at [872, 465] on icon "button" at bounding box center [871, 468] width 4 height 7
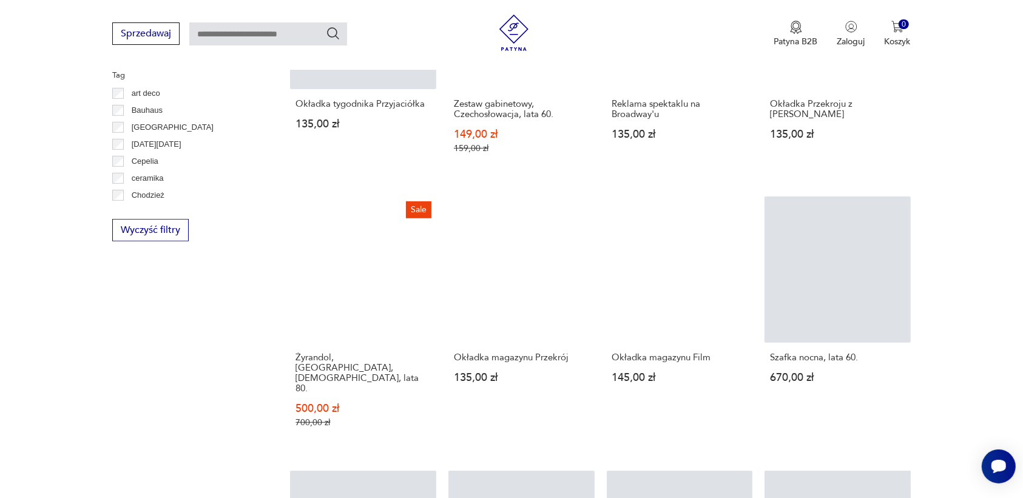
scroll to position [915, 0]
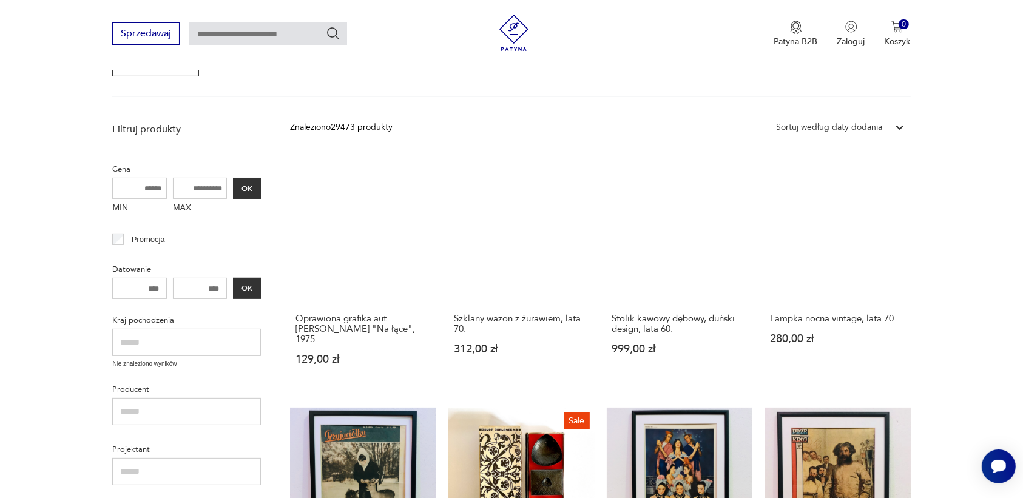
scroll to position [156, 0]
